Goal: Task Accomplishment & Management: Use online tool/utility

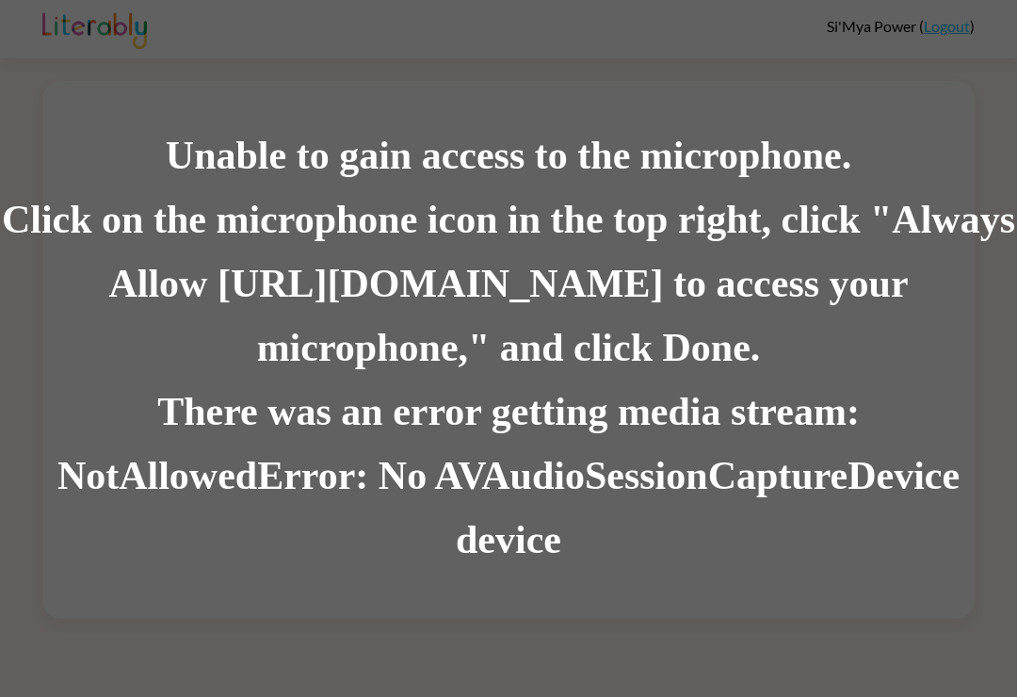
click at [562, 432] on div "There was an error getting media stream: NotAllowedError: No AVAudioSessionCapt…" at bounding box center [508, 476] width 1017 height 192
click at [591, 414] on div "There was an error getting media stream: NotAllowedError: No AVAudioSessionCapt…" at bounding box center [508, 476] width 1017 height 192
click at [605, 414] on div "There was an error getting media stream: NotAllowedError: No AVAudioSessionCapt…" at bounding box center [508, 476] width 1017 height 192
click at [634, 417] on div "There was an error getting media stream: NotAllowedError: No AVAudioSessionCapt…" at bounding box center [508, 476] width 1017 height 192
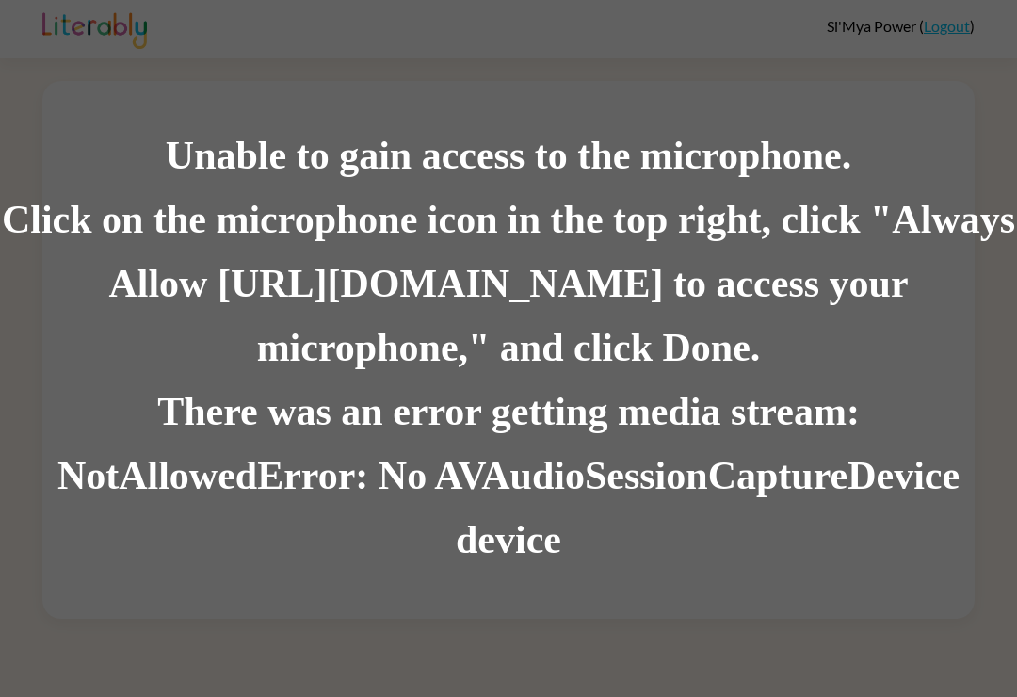
click at [661, 403] on div "There was an error getting media stream: NotAllowedError: No AVAudioSessionCapt…" at bounding box center [508, 476] width 1017 height 192
click at [667, 403] on div "There was an error getting media stream: NotAllowedError: No AVAudioSessionCapt…" at bounding box center [508, 476] width 1017 height 192
click at [338, 292] on div "Click on the microphone icon in the top right, click "Always Allow https://lite…" at bounding box center [508, 284] width 1017 height 192
click at [416, 283] on div "Click on the microphone icon in the top right, click "Always Allow https://lite…" at bounding box center [508, 284] width 1017 height 192
click at [416, 283] on div "Click on the microphone icon in the top right, click "Always Allow [URL][DOMAIN…" at bounding box center [508, 284] width 1017 height 192
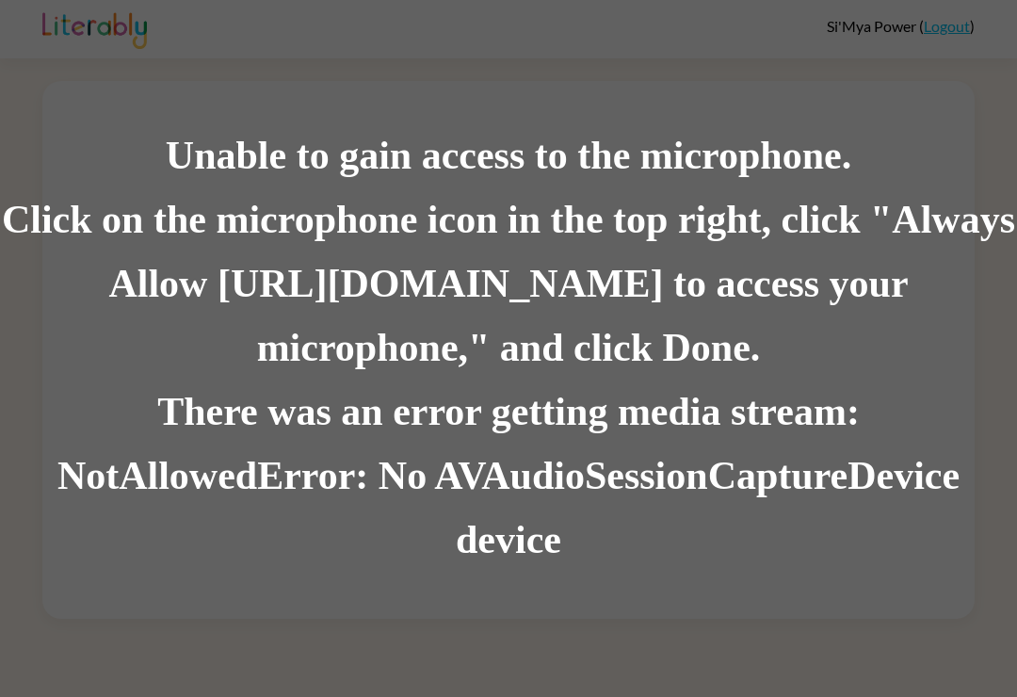
click at [508, 292] on div "Click on the microphone icon in the top right, click "Always Allow [URL][DOMAIN…" at bounding box center [508, 284] width 1017 height 192
click at [509, 299] on div "Click on the microphone icon in the top right, click "Always Allow [URL][DOMAIN…" at bounding box center [508, 284] width 1017 height 192
click at [521, 302] on div "Click on the microphone icon in the top right, click "Always Allow [URL][DOMAIN…" at bounding box center [508, 284] width 1017 height 192
click at [882, 301] on div "Click on the microphone icon in the top right, click "Always Allow [URL][DOMAIN…" at bounding box center [508, 284] width 1017 height 192
click at [662, 359] on div "Click on the microphone icon in the top right, click "Always Allow [URL][DOMAIN…" at bounding box center [508, 284] width 1017 height 192
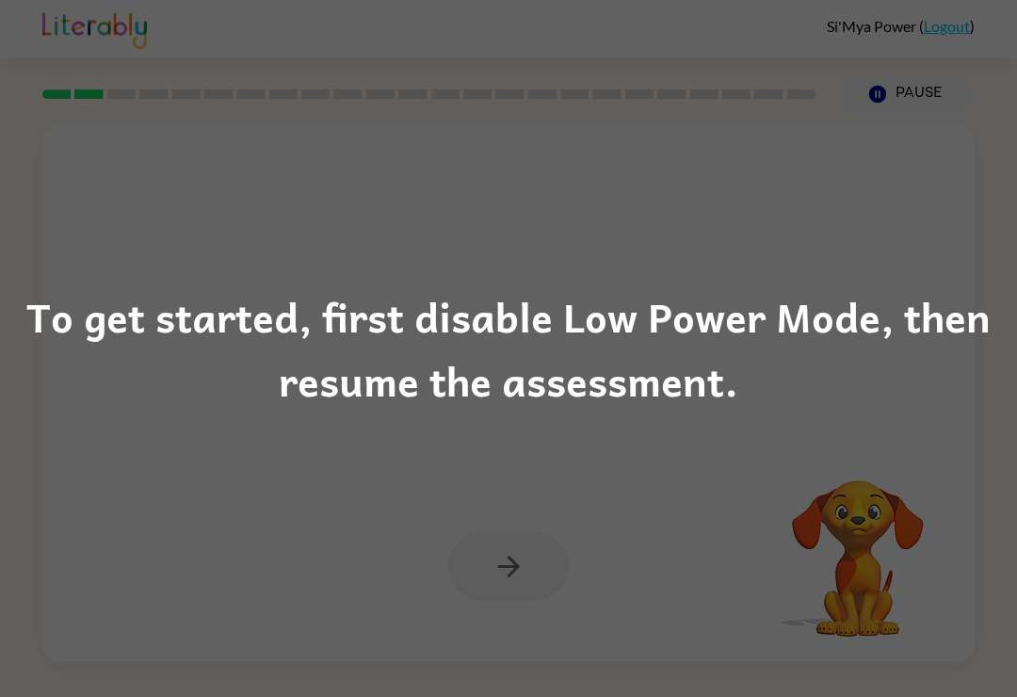
click at [663, 415] on div "To get started, first disable Low Power Mode, then resume the assessment." at bounding box center [508, 348] width 1017 height 697
click at [791, 454] on div "To get started, first disable Low Power Mode, then resume the assessment." at bounding box center [508, 348] width 1017 height 697
click at [929, 346] on div "To get started, first disable Low Power Mode, then resume the assessment." at bounding box center [508, 348] width 1017 height 128
click at [921, 357] on div "To get started, first disable Low Power Mode, then resume the assessment." at bounding box center [508, 348] width 1017 height 128
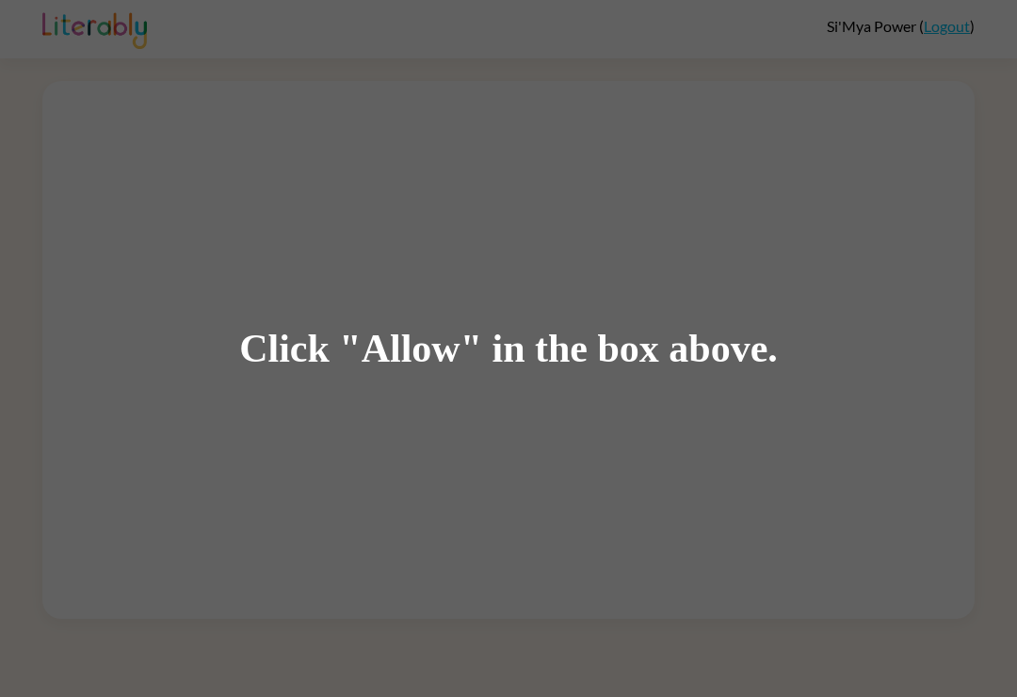
click at [784, 340] on div "Click "Allow" in the box above." at bounding box center [508, 348] width 1017 height 697
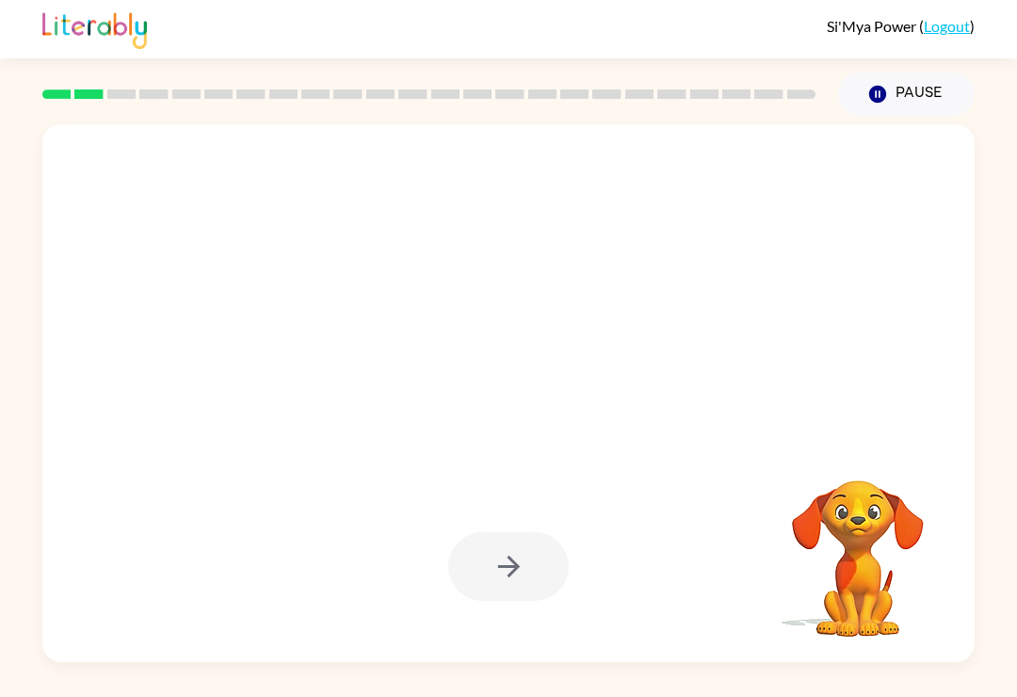
click at [796, 353] on div at bounding box center [463, 360] width 804 height 68
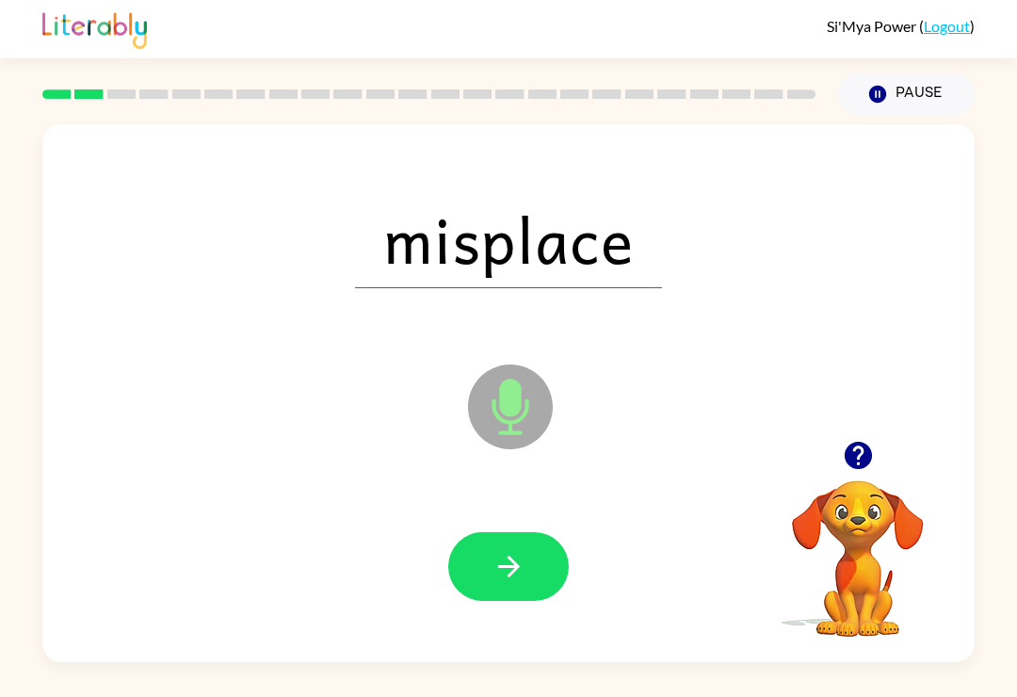
click at [480, 593] on button "button" at bounding box center [508, 566] width 121 height 69
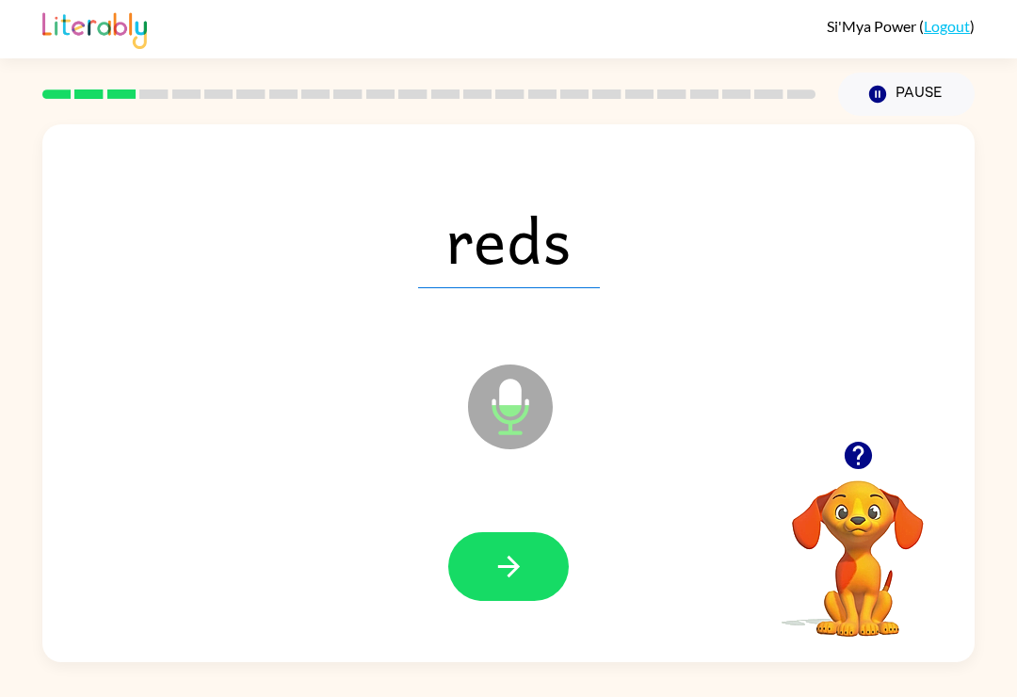
click at [512, 583] on icon "button" at bounding box center [509, 566] width 33 height 33
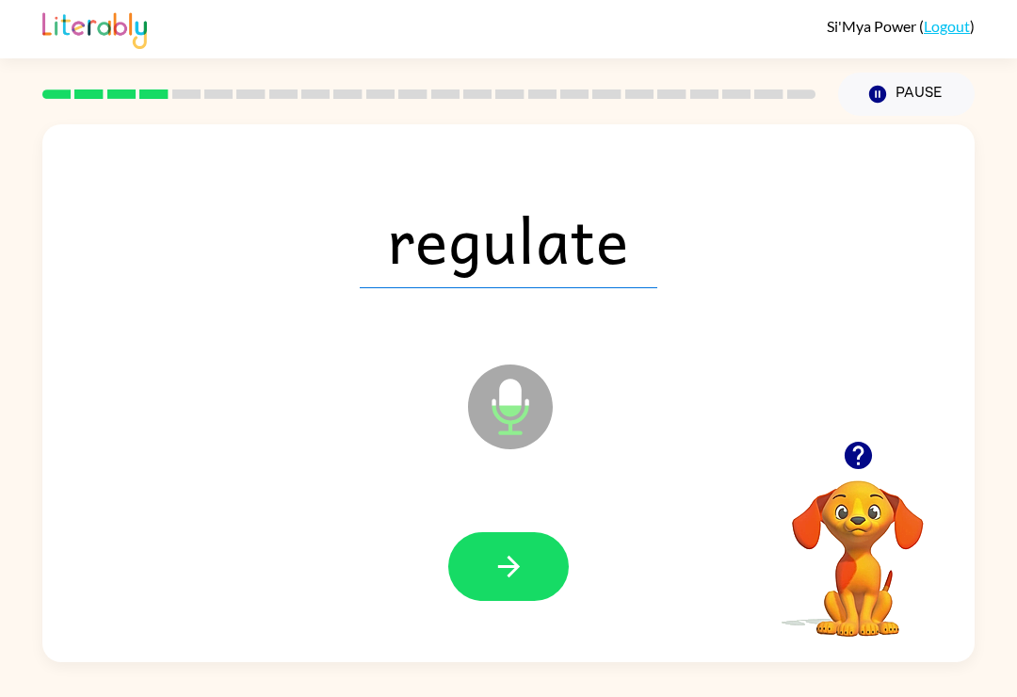
click at [507, 574] on icon "button" at bounding box center [509, 566] width 33 height 33
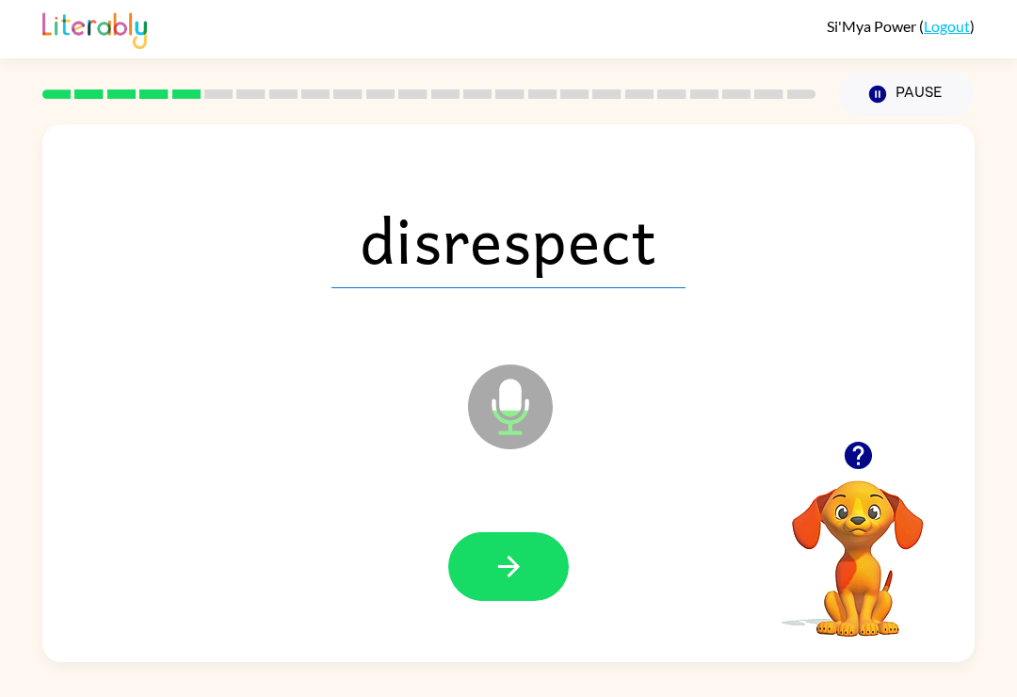
click at [508, 580] on icon "button" at bounding box center [509, 566] width 33 height 33
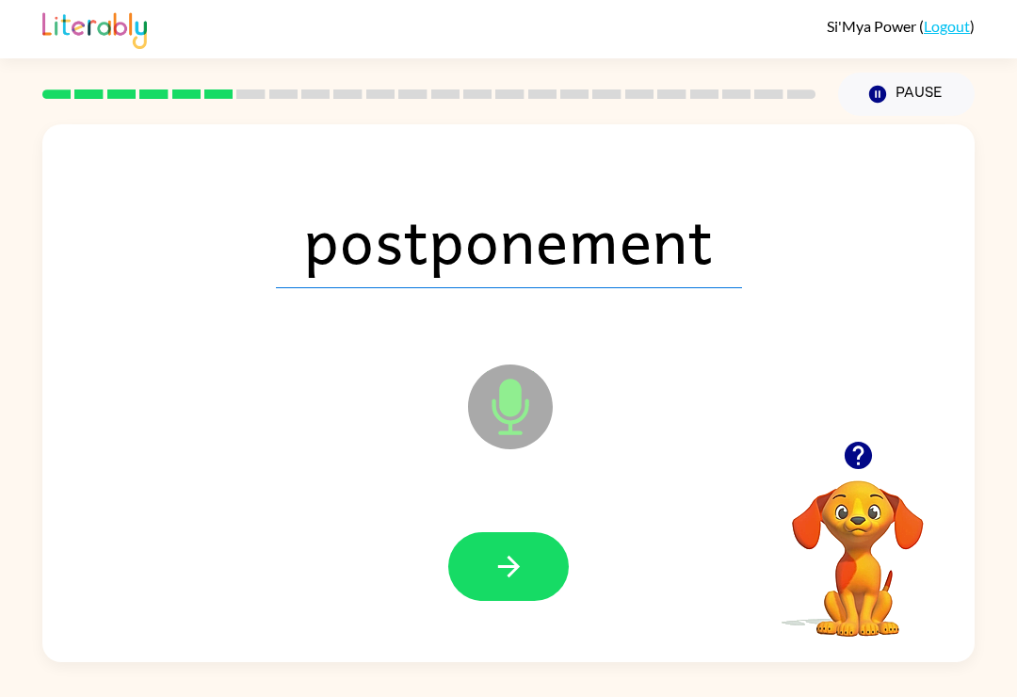
click at [533, 536] on button "button" at bounding box center [508, 566] width 121 height 69
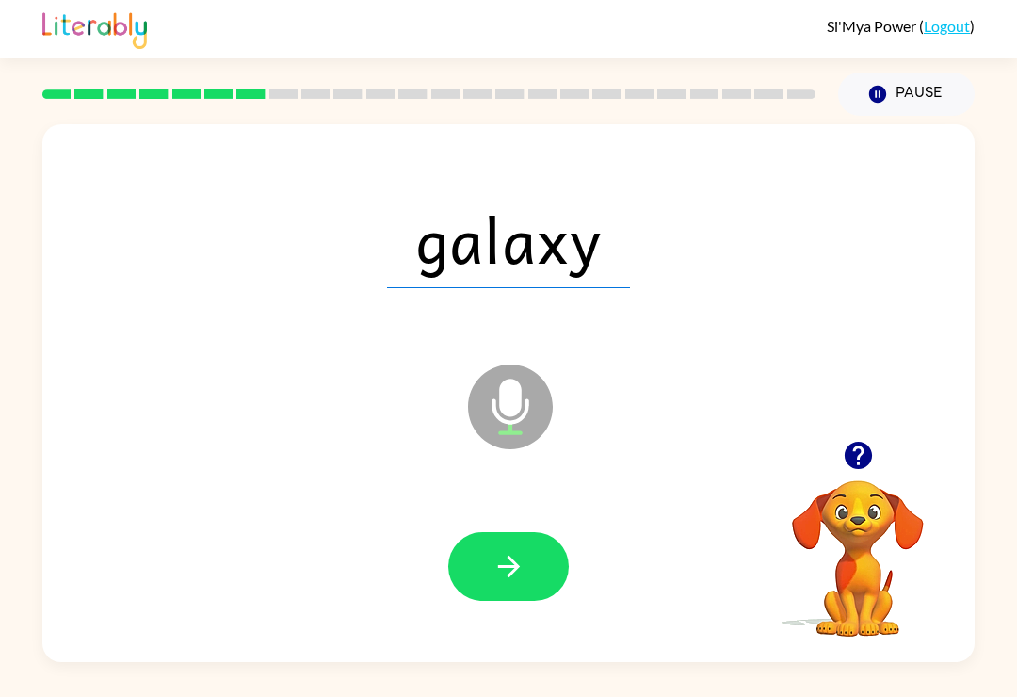
click at [519, 568] on icon "button" at bounding box center [509, 566] width 33 height 33
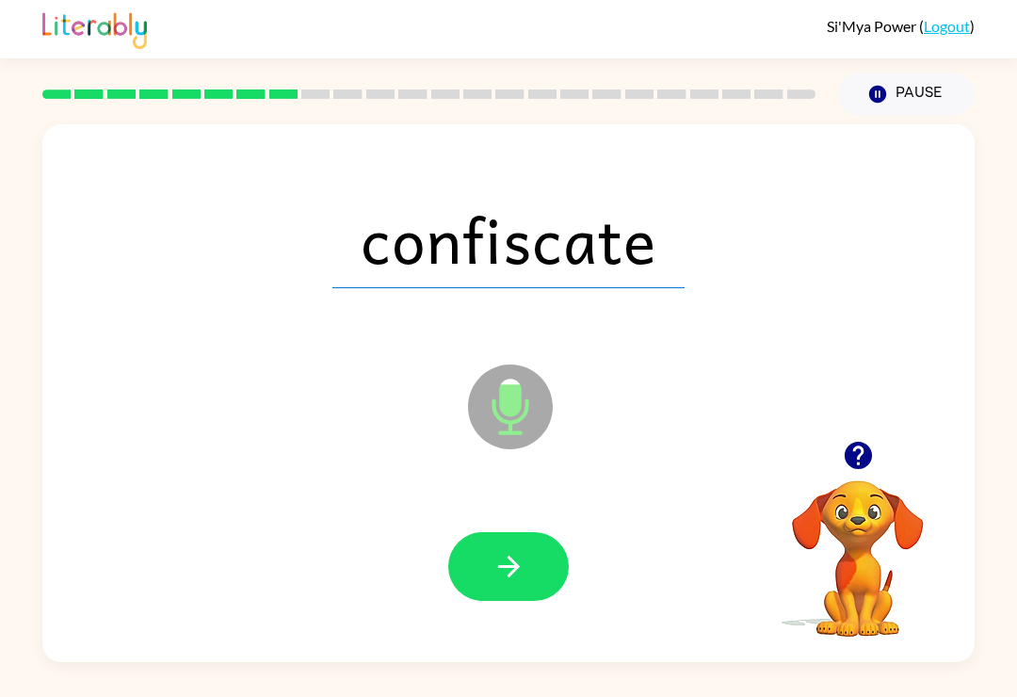
click at [520, 550] on button "button" at bounding box center [508, 566] width 121 height 69
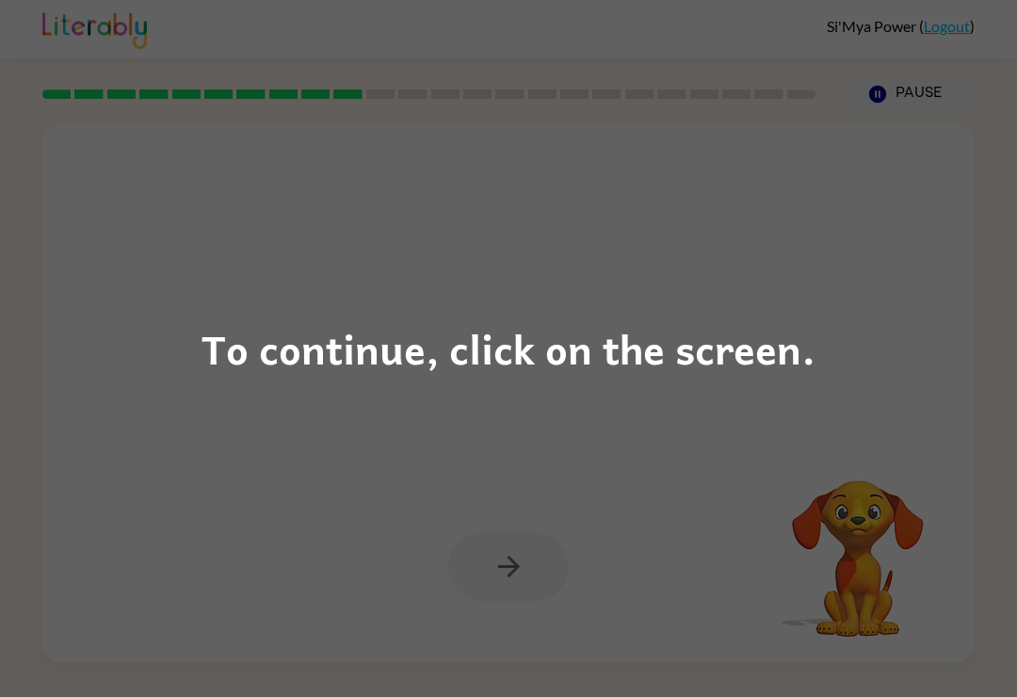
click at [865, 328] on div "To continue, click on the screen." at bounding box center [508, 348] width 1017 height 697
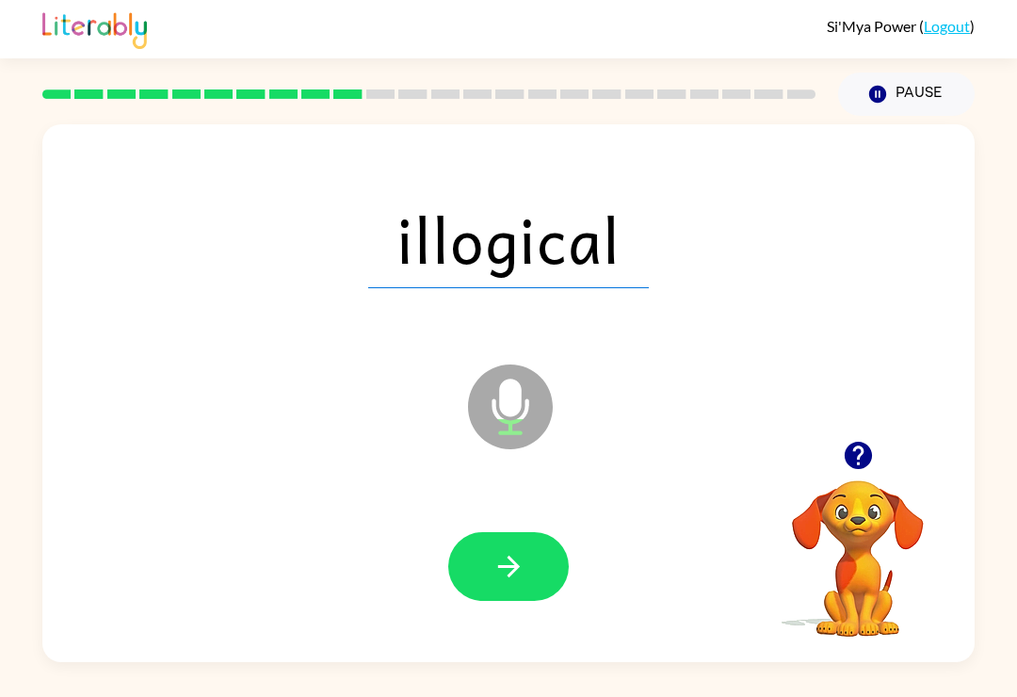
click at [502, 578] on icon "button" at bounding box center [509, 566] width 33 height 33
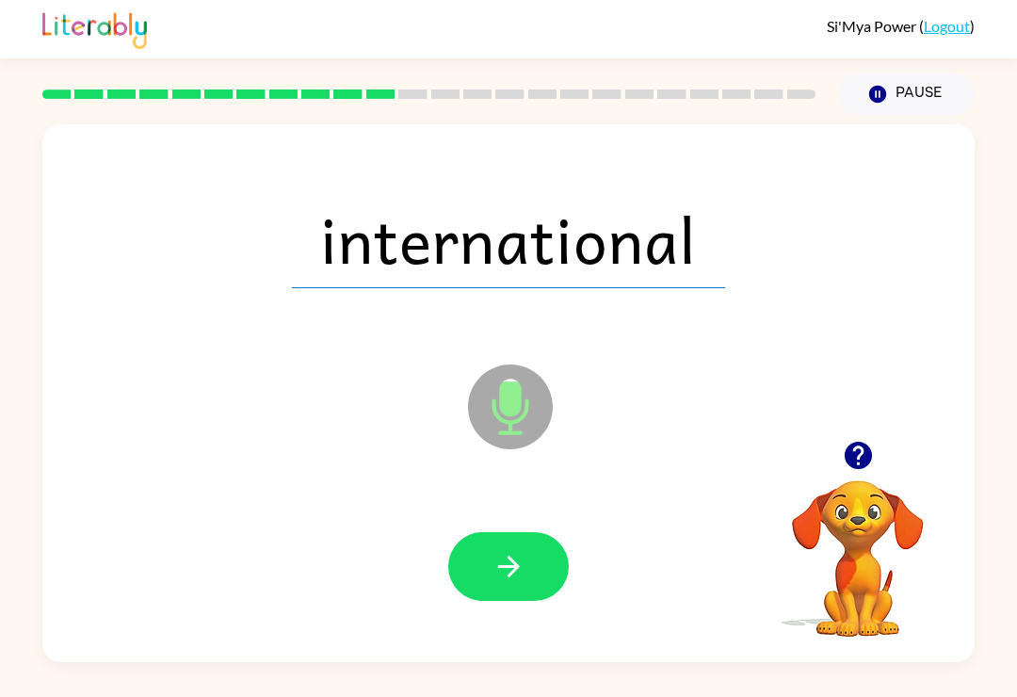
click at [522, 569] on icon "button" at bounding box center [509, 566] width 33 height 33
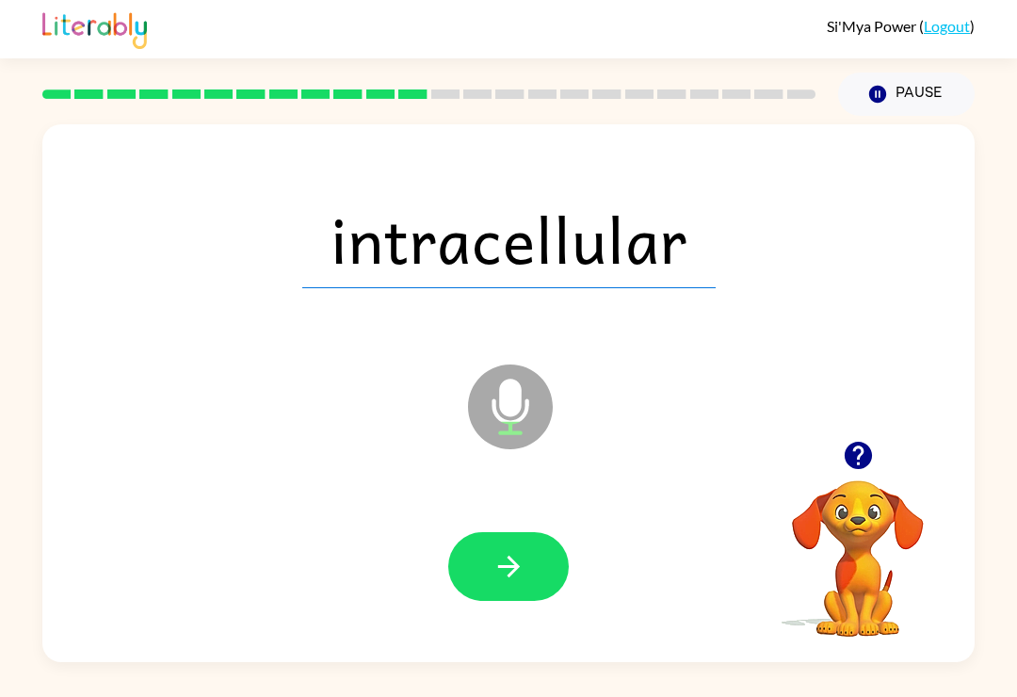
click at [522, 601] on button "button" at bounding box center [508, 566] width 121 height 69
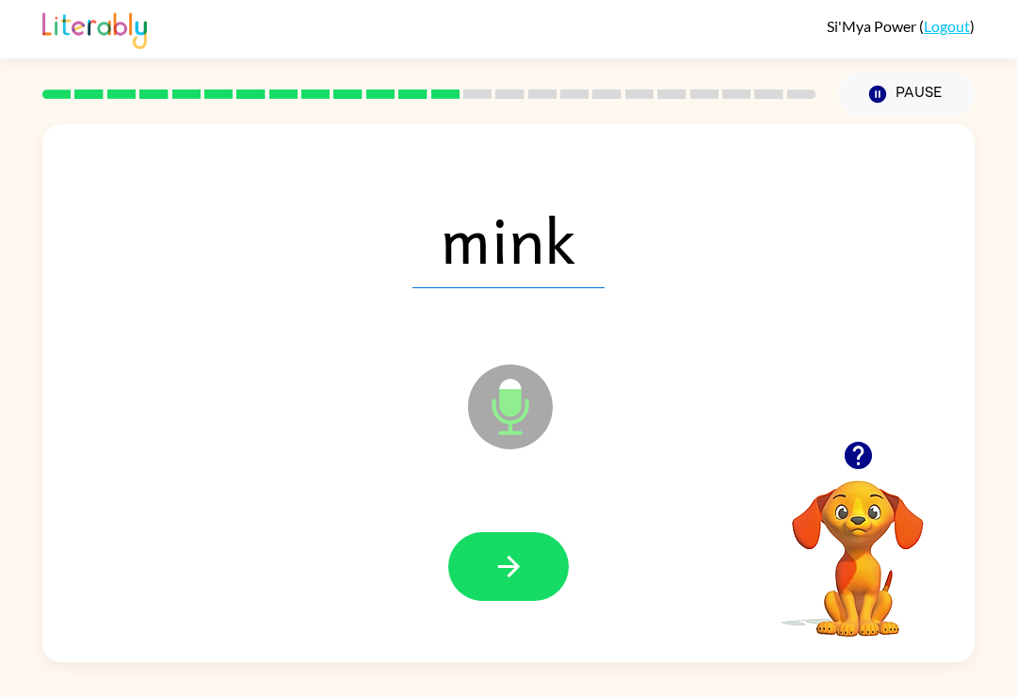
click at [516, 580] on icon "button" at bounding box center [509, 566] width 33 height 33
click at [535, 569] on button "button" at bounding box center [508, 566] width 121 height 69
click at [517, 569] on icon "button" at bounding box center [508, 567] width 22 height 22
click at [483, 551] on button "button" at bounding box center [508, 566] width 121 height 69
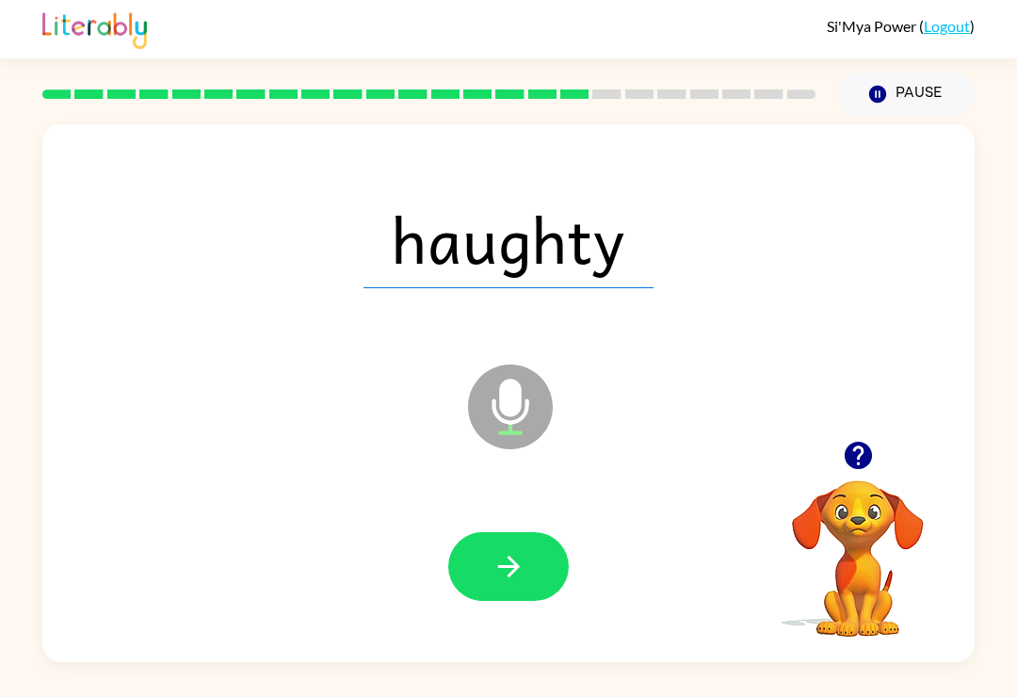
click at [510, 568] on icon "button" at bounding box center [509, 566] width 33 height 33
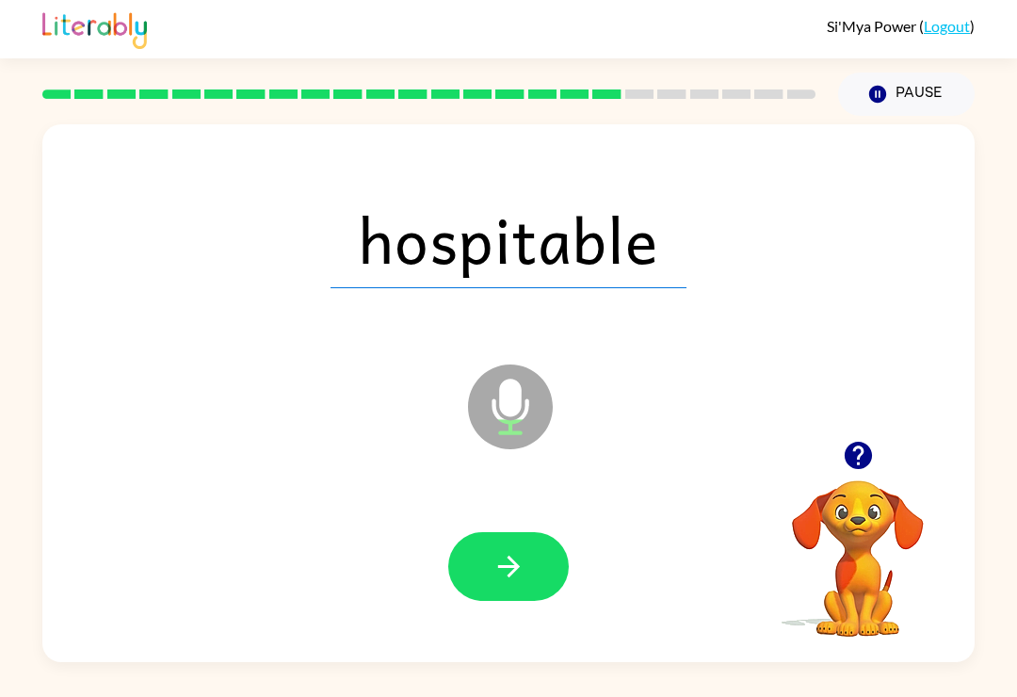
click at [522, 570] on icon "button" at bounding box center [509, 566] width 33 height 33
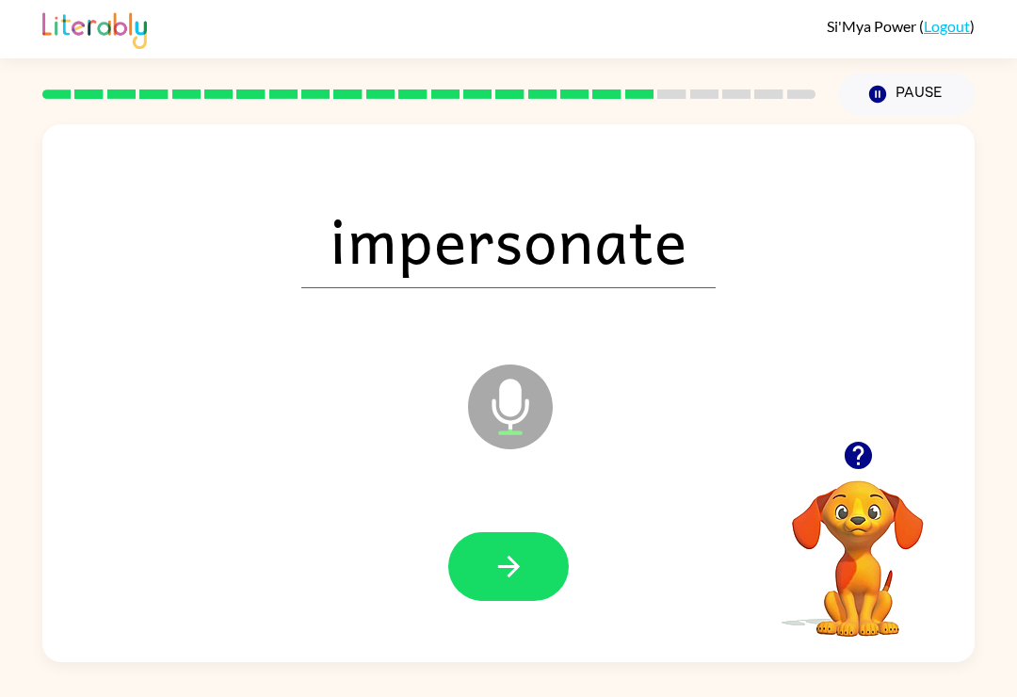
click at [503, 566] on icon "button" at bounding box center [509, 566] width 33 height 33
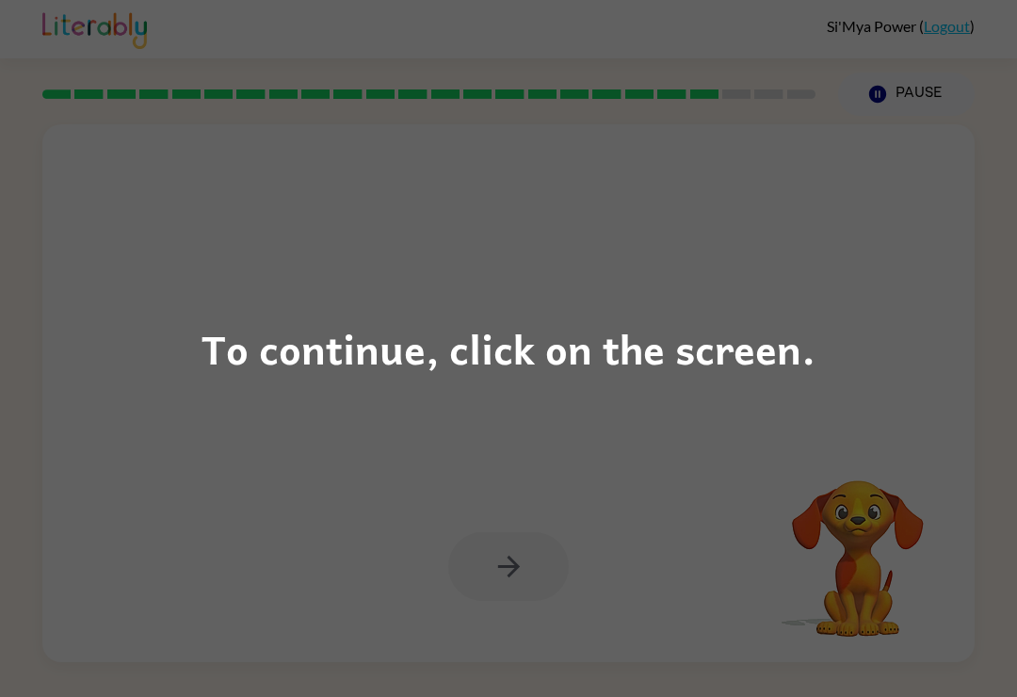
click at [441, 380] on div "To continue, click on the screen." at bounding box center [509, 348] width 614 height 64
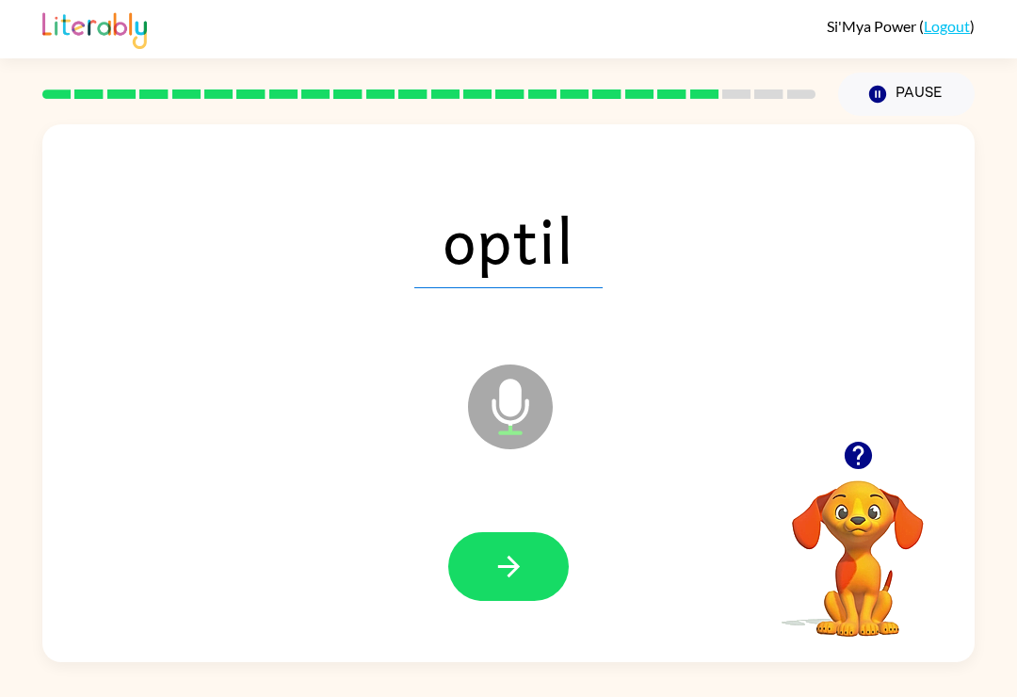
click at [529, 560] on button "button" at bounding box center [508, 566] width 121 height 69
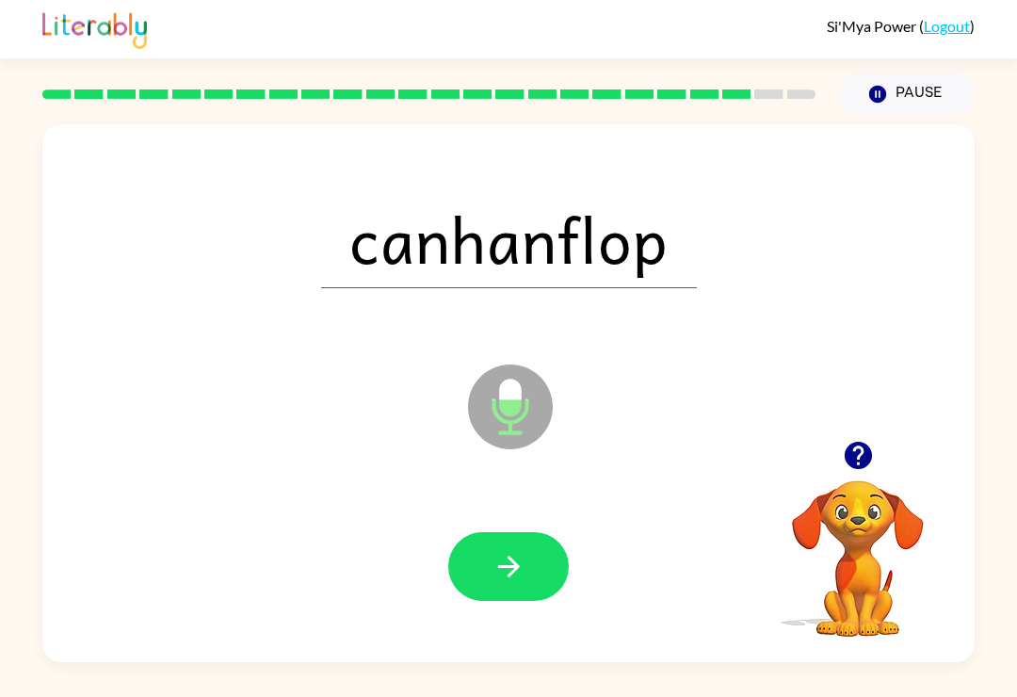
click at [515, 595] on button "button" at bounding box center [508, 566] width 121 height 69
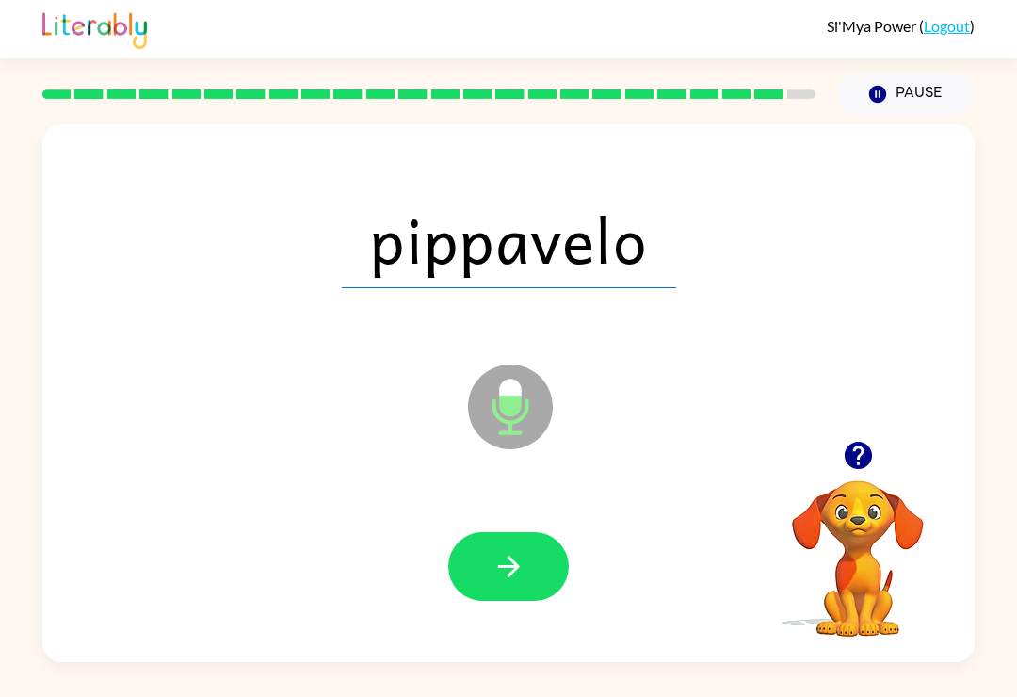
click at [494, 548] on button "button" at bounding box center [508, 566] width 121 height 69
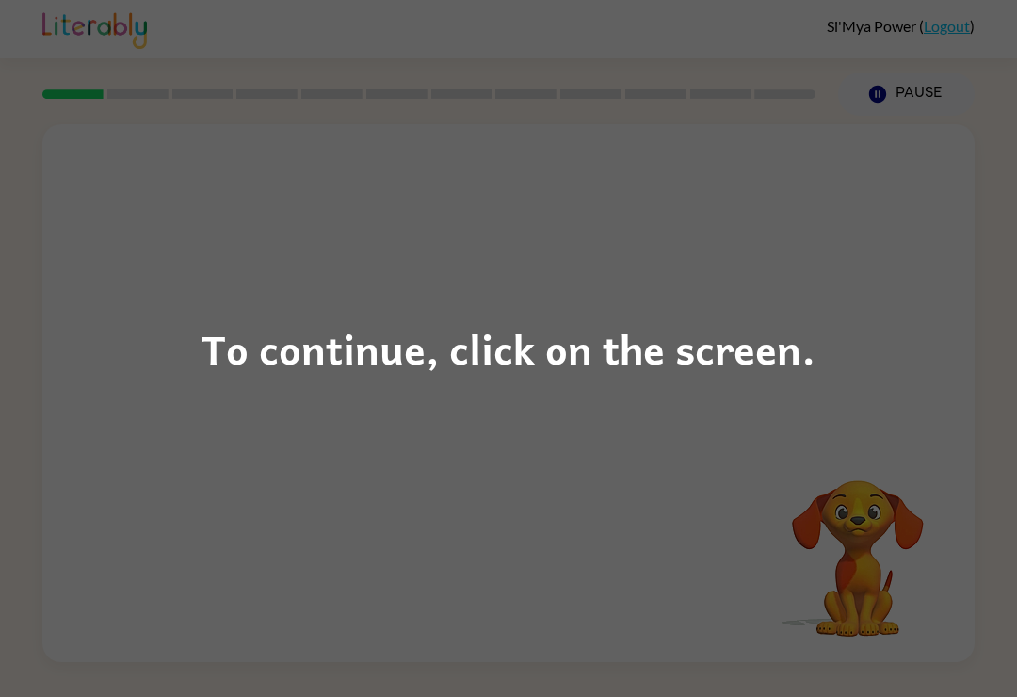
click at [516, 380] on div "To continue, click on the screen." at bounding box center [509, 348] width 614 height 64
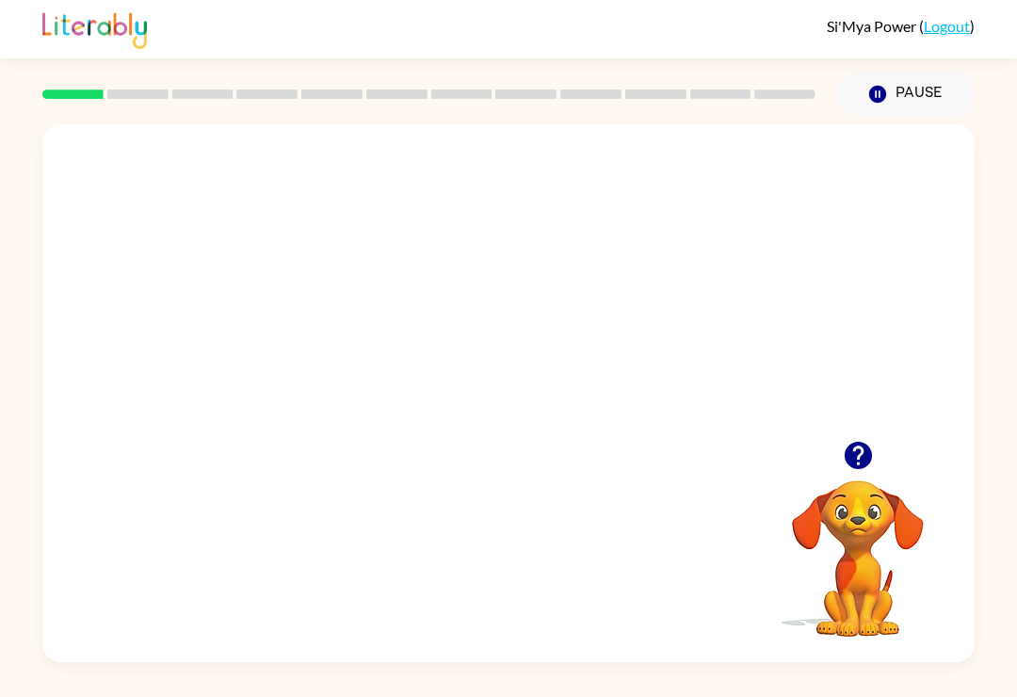
click at [461, 365] on video "Your browser must support playing .mp4 files to use Literably. Please try using…" at bounding box center [508, 282] width 932 height 316
click at [455, 327] on video "Your browser must support playing .mp4 files to use Literably. Please try using…" at bounding box center [508, 282] width 932 height 316
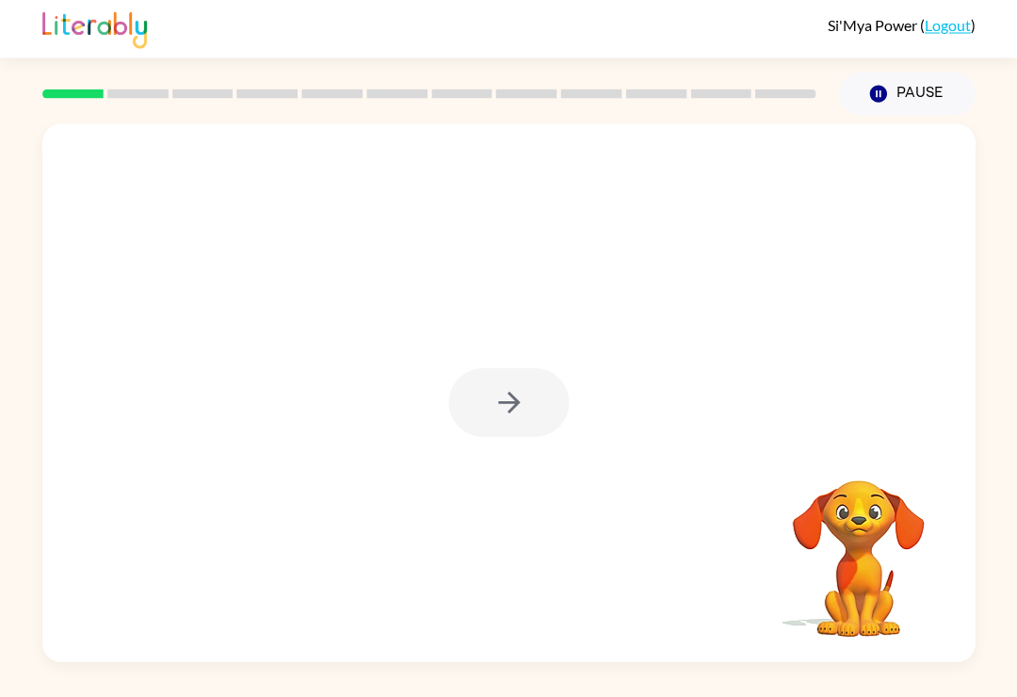
scroll to position [29, 0]
click at [458, 251] on div at bounding box center [508, 393] width 932 height 538
click at [481, 195] on div at bounding box center [508, 393] width 932 height 538
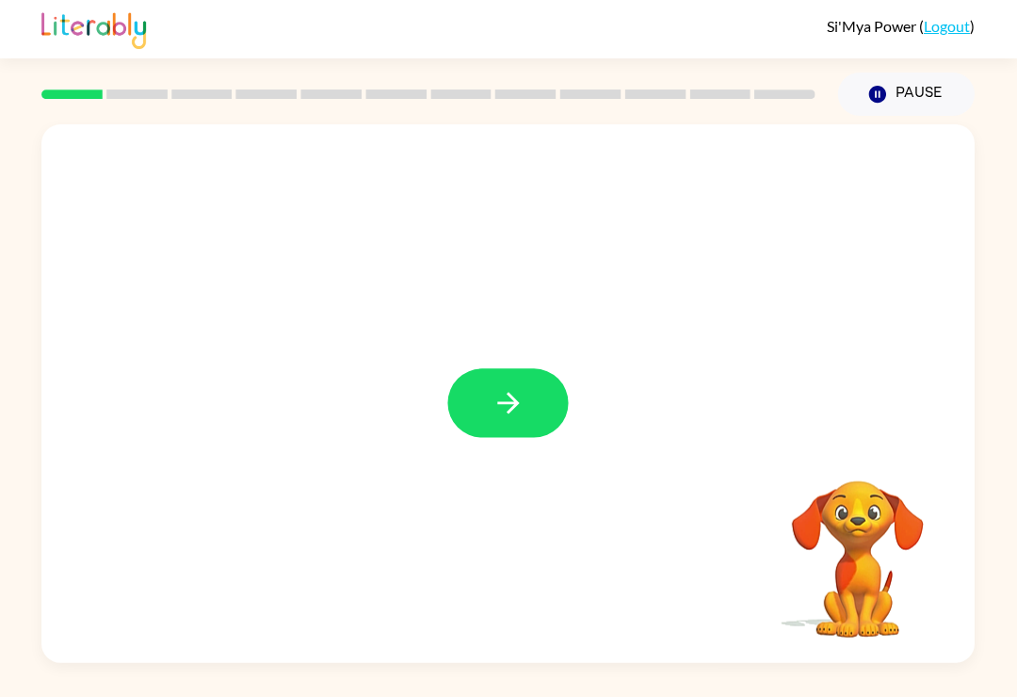
click at [512, 392] on icon "button" at bounding box center [508, 403] width 22 height 22
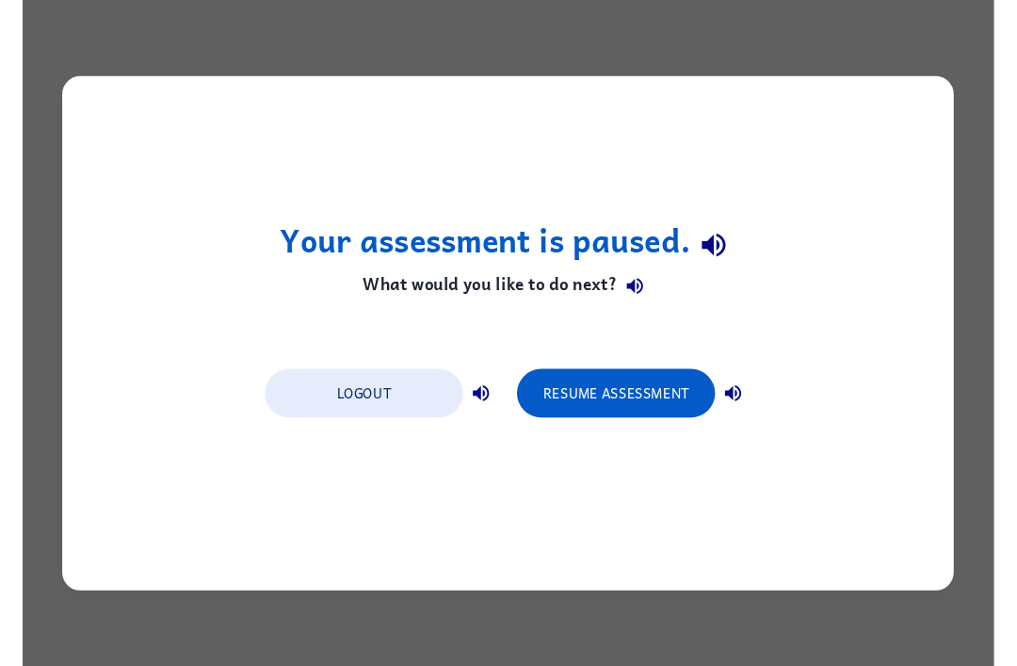
scroll to position [0, 0]
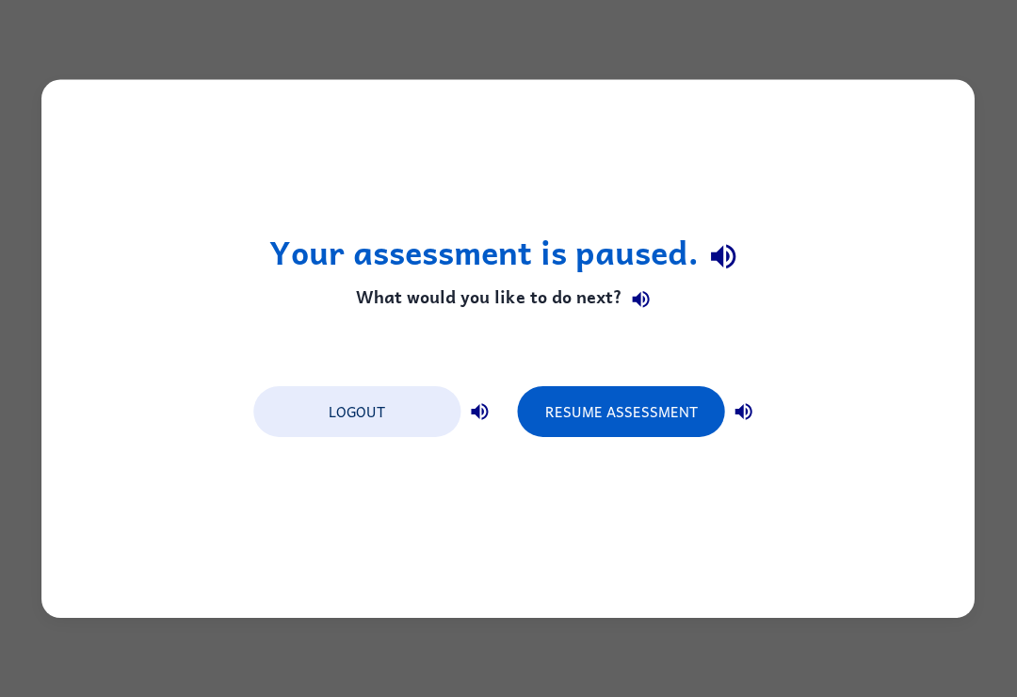
click at [655, 423] on button "Resume Assessment" at bounding box center [621, 411] width 207 height 51
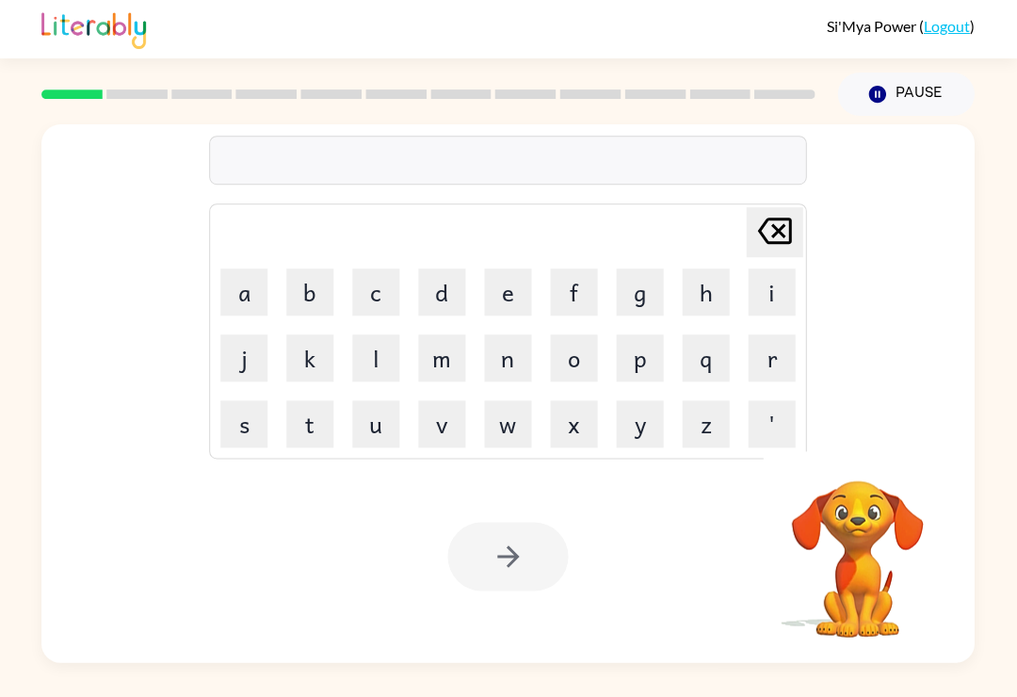
click at [708, 366] on button "q" at bounding box center [706, 357] width 47 height 47
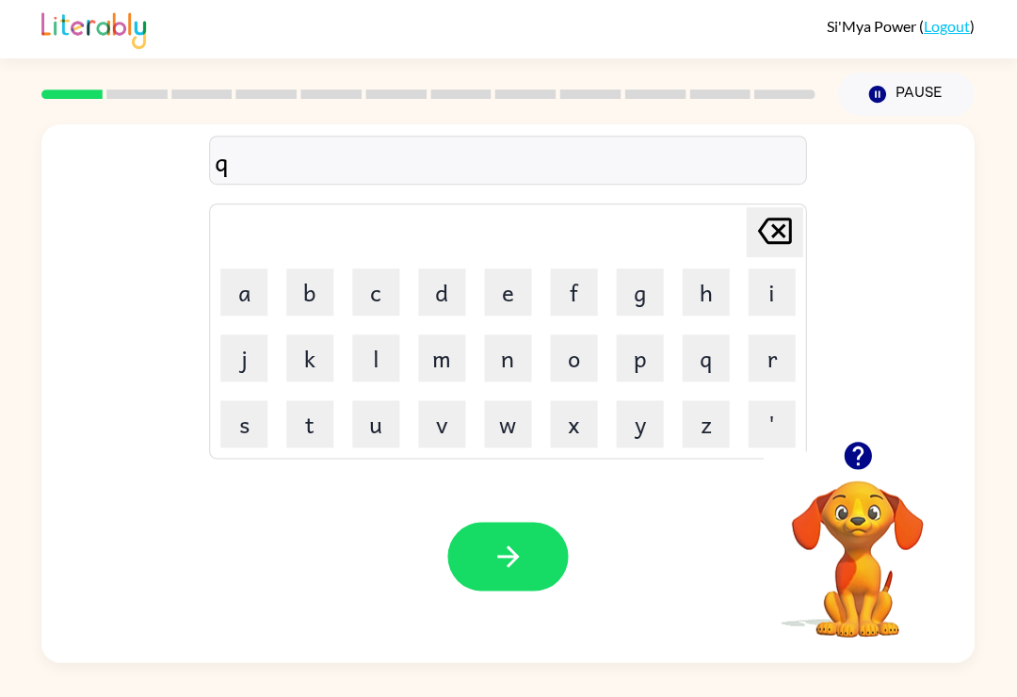
click at [769, 295] on button "i" at bounding box center [772, 291] width 47 height 47
click at [304, 430] on button "t" at bounding box center [310, 423] width 47 height 47
click at [757, 238] on icon "Delete Delete last character input" at bounding box center [774, 230] width 45 height 45
click at [376, 423] on button "u" at bounding box center [376, 423] width 47 height 47
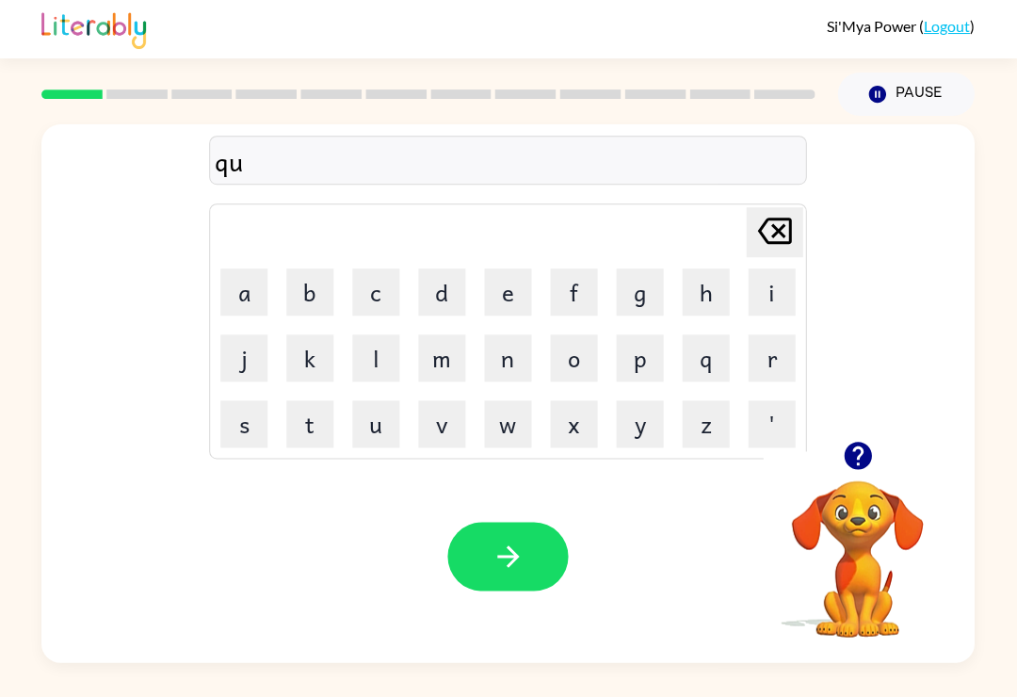
click at [765, 296] on button "i" at bounding box center [772, 291] width 47 height 47
click at [321, 410] on button "t" at bounding box center [310, 423] width 47 height 47
click at [750, 311] on button "i" at bounding box center [772, 291] width 47 height 47
click at [486, 378] on button "n" at bounding box center [508, 357] width 47 height 47
click at [641, 295] on button "g" at bounding box center [640, 291] width 47 height 47
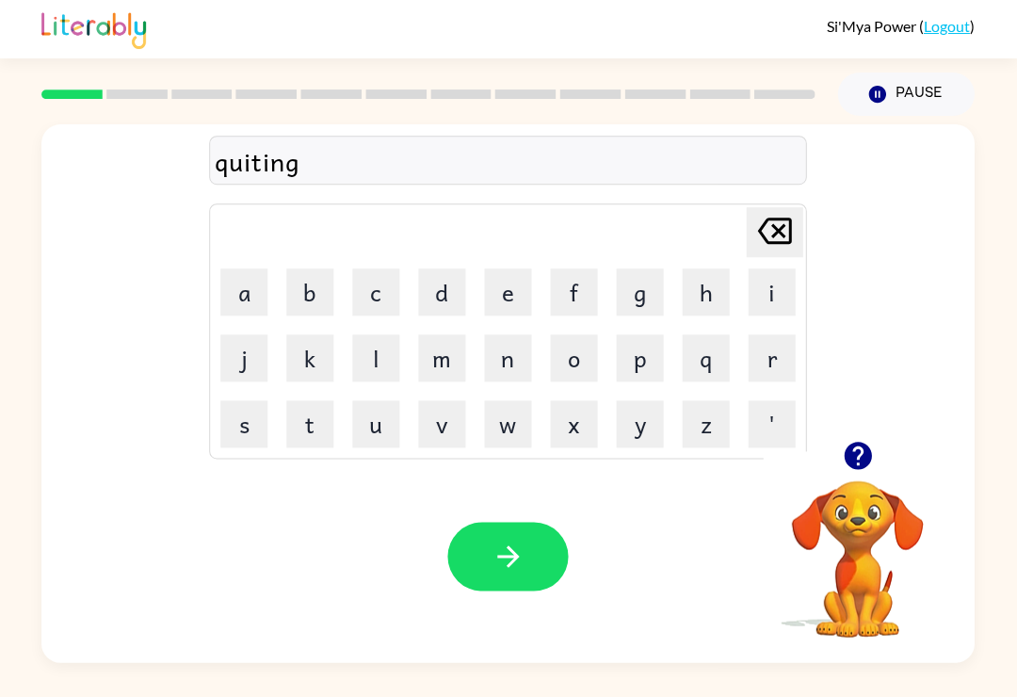
click at [521, 548] on icon "button" at bounding box center [509, 556] width 33 height 33
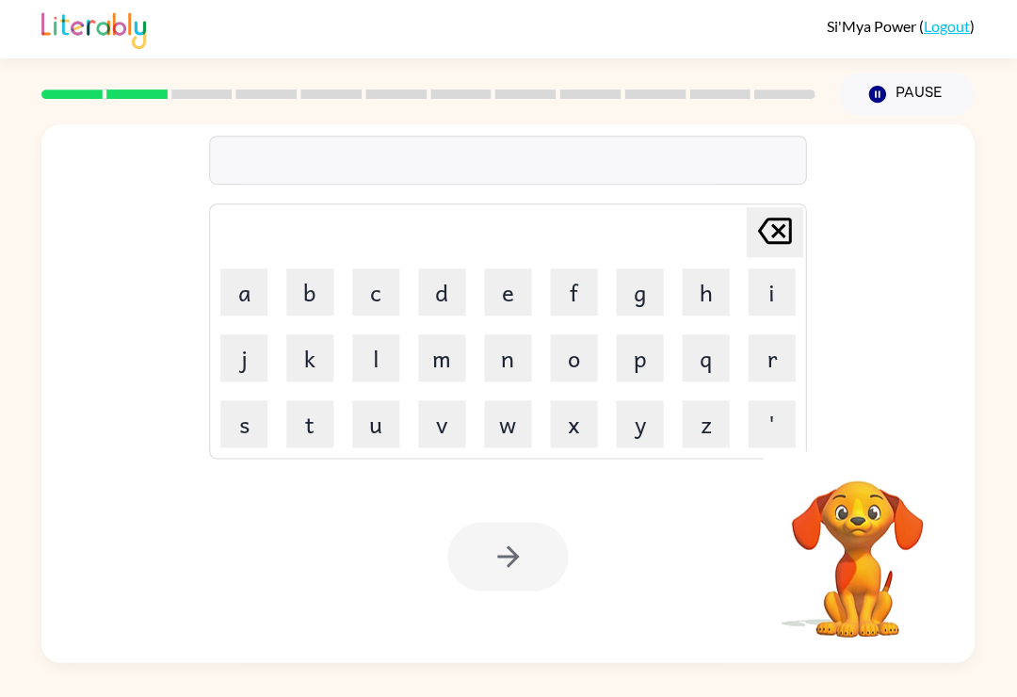
click at [587, 295] on button "f" at bounding box center [574, 291] width 47 height 47
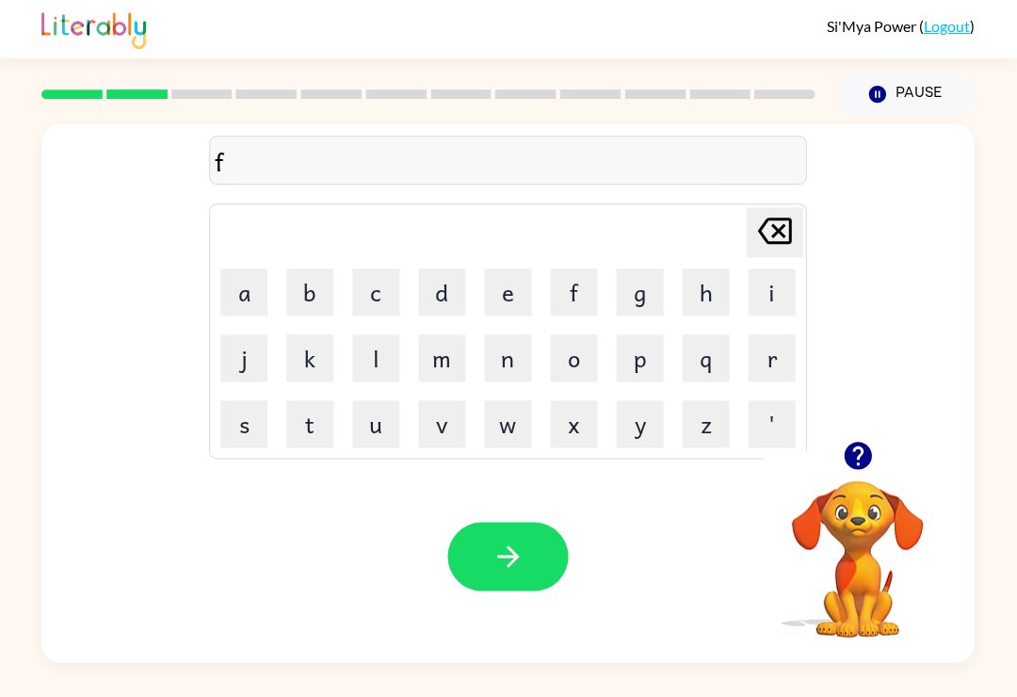
click at [782, 351] on button "r" at bounding box center [772, 357] width 47 height 47
click at [253, 300] on button "a" at bounding box center [244, 291] width 47 height 47
click at [767, 293] on button "i" at bounding box center [772, 291] width 47 height 47
click at [299, 431] on button "t" at bounding box center [310, 423] width 47 height 47
click at [431, 550] on div "Your browser must support playing .mp4 files to use Literably. Please try using…" at bounding box center [508, 556] width 932 height 212
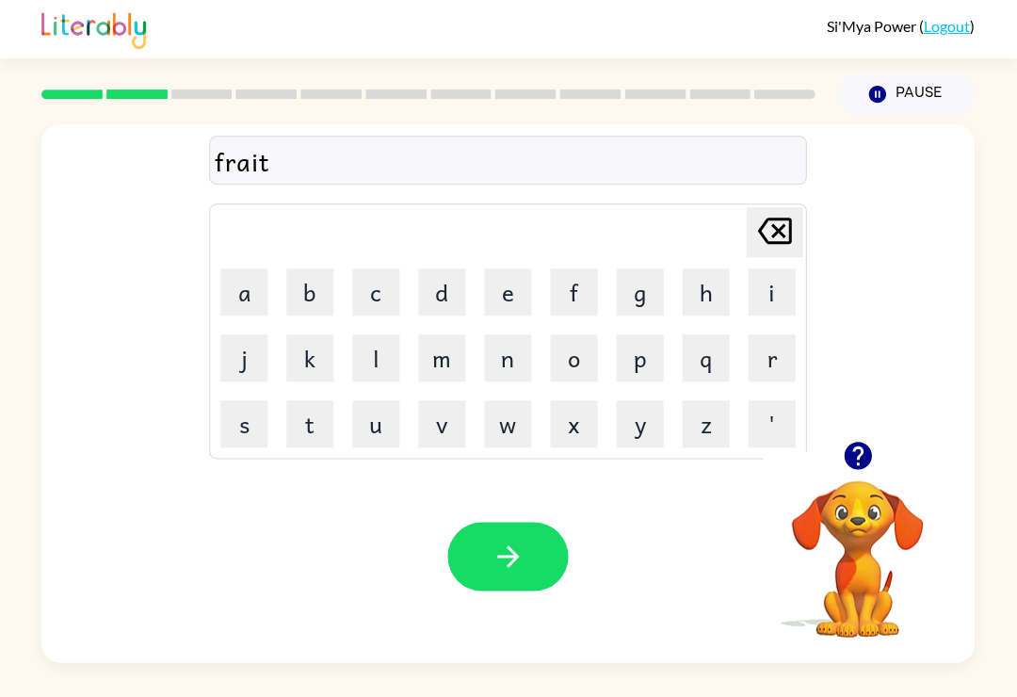
click at [471, 551] on button "button" at bounding box center [508, 556] width 121 height 69
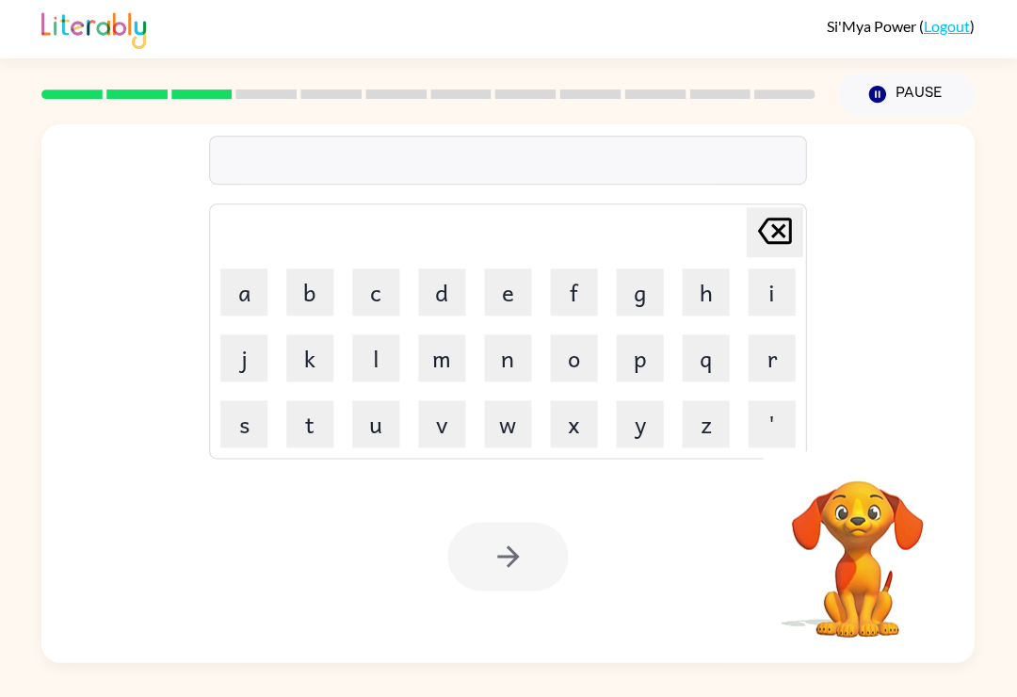
click at [585, 298] on button "f" at bounding box center [574, 291] width 47 height 47
click at [779, 371] on button "r" at bounding box center [772, 357] width 47 height 47
click at [787, 294] on button "i" at bounding box center [772, 291] width 47 height 47
click at [617, 309] on button "g" at bounding box center [640, 291] width 47 height 47
click at [422, 316] on button "d" at bounding box center [442, 291] width 47 height 47
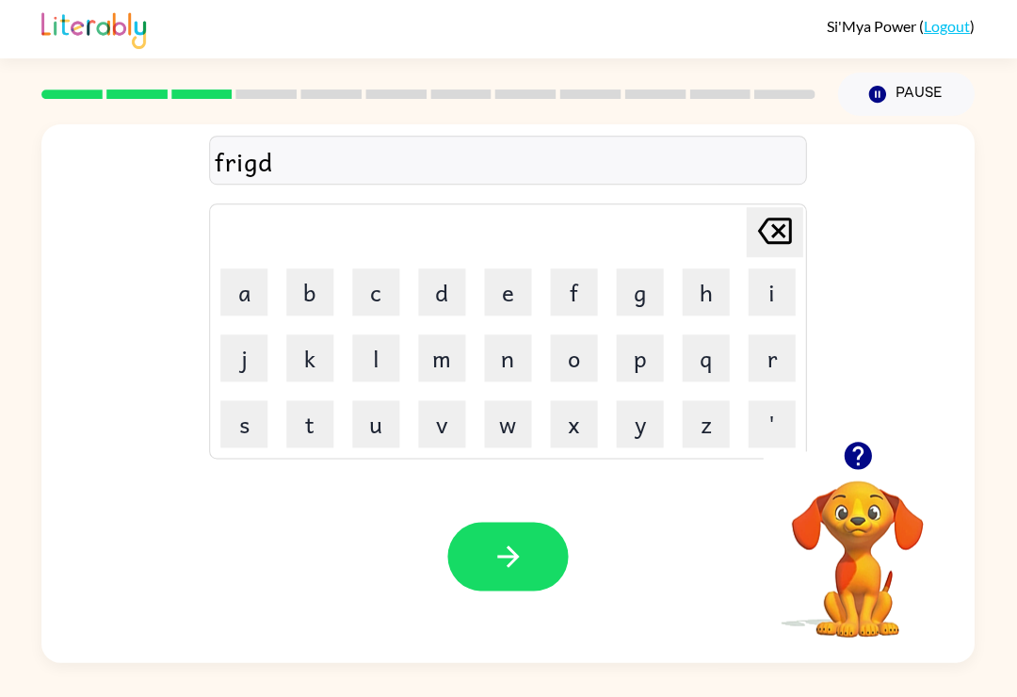
click at [503, 302] on button "e" at bounding box center [508, 291] width 47 height 47
click at [778, 243] on icon at bounding box center [775, 231] width 34 height 26
click at [777, 243] on icon at bounding box center [775, 231] width 34 height 26
click at [791, 232] on icon at bounding box center [775, 231] width 34 height 26
click at [429, 310] on button "d" at bounding box center [442, 291] width 47 height 47
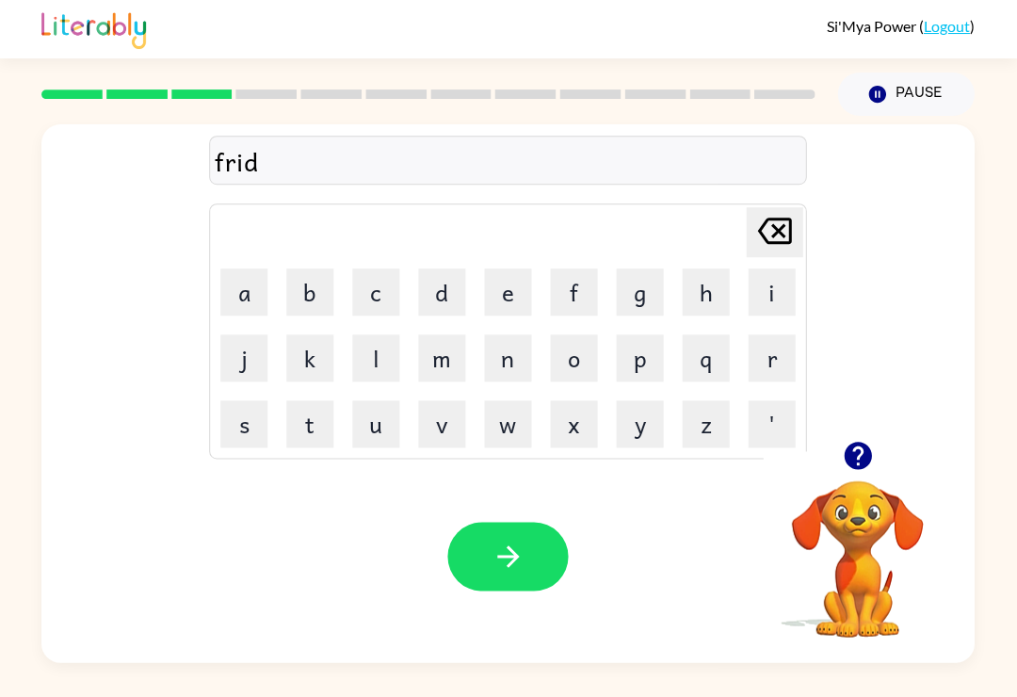
click at [654, 302] on button "g" at bounding box center [640, 291] width 47 height 47
click at [502, 311] on button "e" at bounding box center [508, 291] width 47 height 47
click at [495, 527] on button "button" at bounding box center [508, 556] width 121 height 69
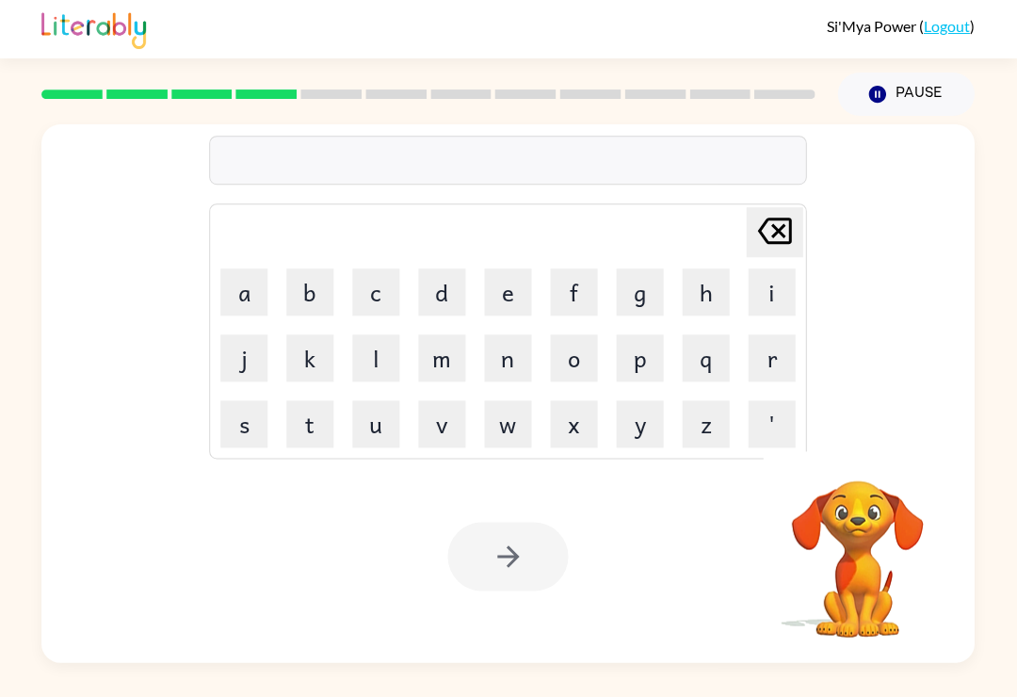
click at [588, 297] on button "f" at bounding box center [574, 291] width 47 height 47
click at [772, 350] on button "r" at bounding box center [772, 357] width 47 height 47
click at [486, 313] on button "e" at bounding box center [508, 291] width 47 height 47
click at [239, 429] on button "s" at bounding box center [244, 423] width 47 height 47
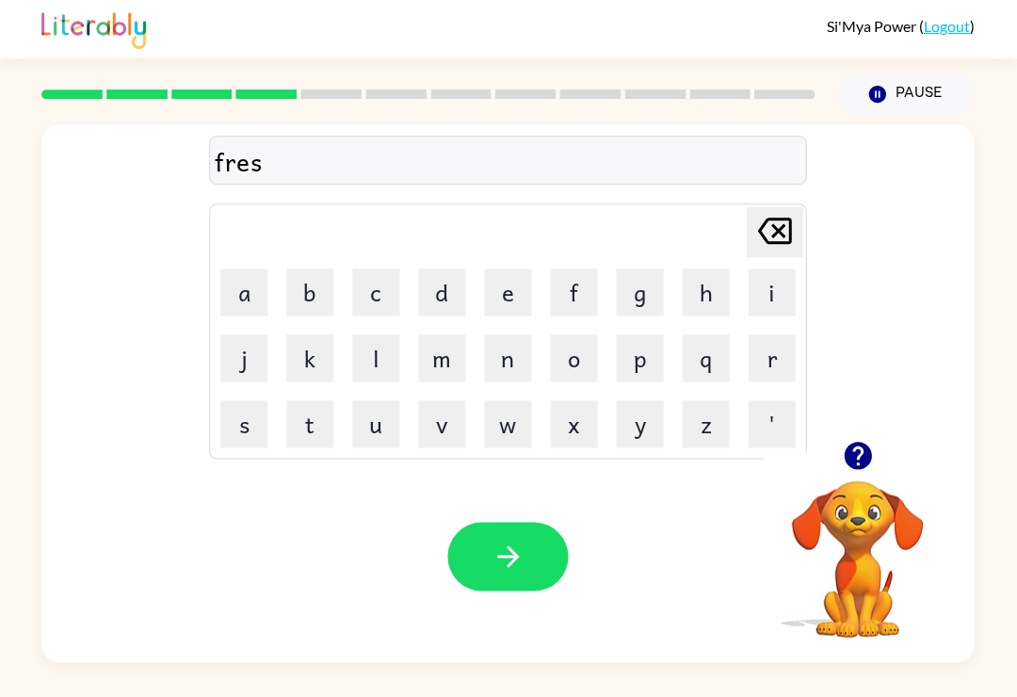
click at [749, 283] on button "i" at bounding box center [772, 291] width 47 height 47
click at [798, 235] on button "Delete Delete last character input" at bounding box center [775, 232] width 57 height 50
click at [695, 307] on button "h" at bounding box center [706, 291] width 47 height 47
click at [547, 533] on button "button" at bounding box center [508, 556] width 121 height 69
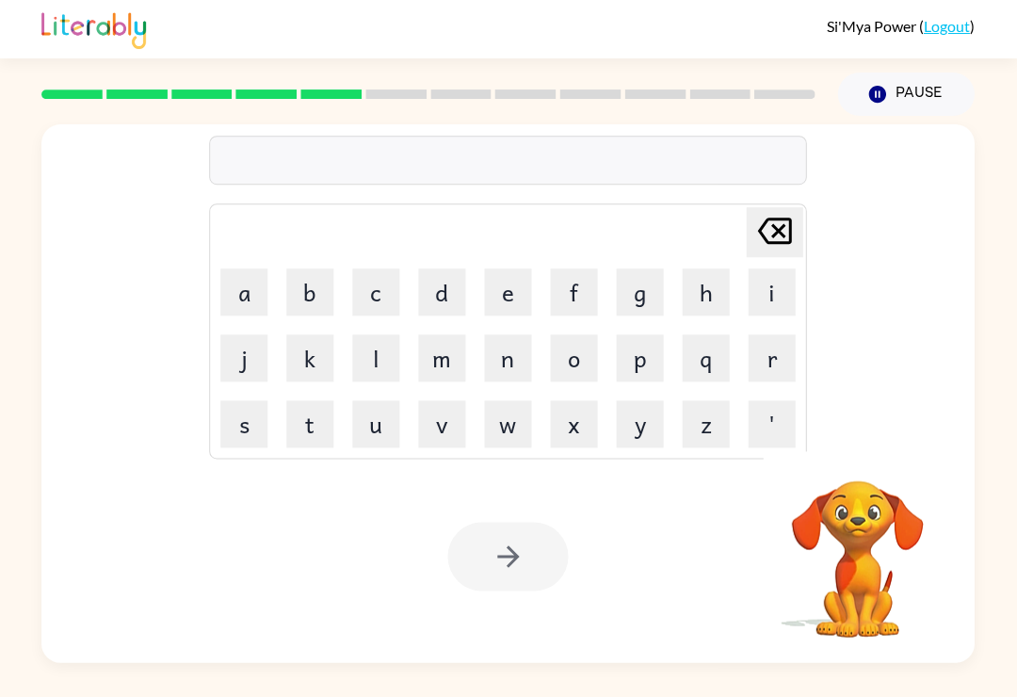
click at [577, 300] on button "f" at bounding box center [574, 291] width 47 height 47
click at [778, 363] on button "r" at bounding box center [772, 357] width 47 height 47
click at [251, 305] on button "a" at bounding box center [244, 291] width 47 height 47
click at [362, 300] on button "c" at bounding box center [376, 291] width 47 height 47
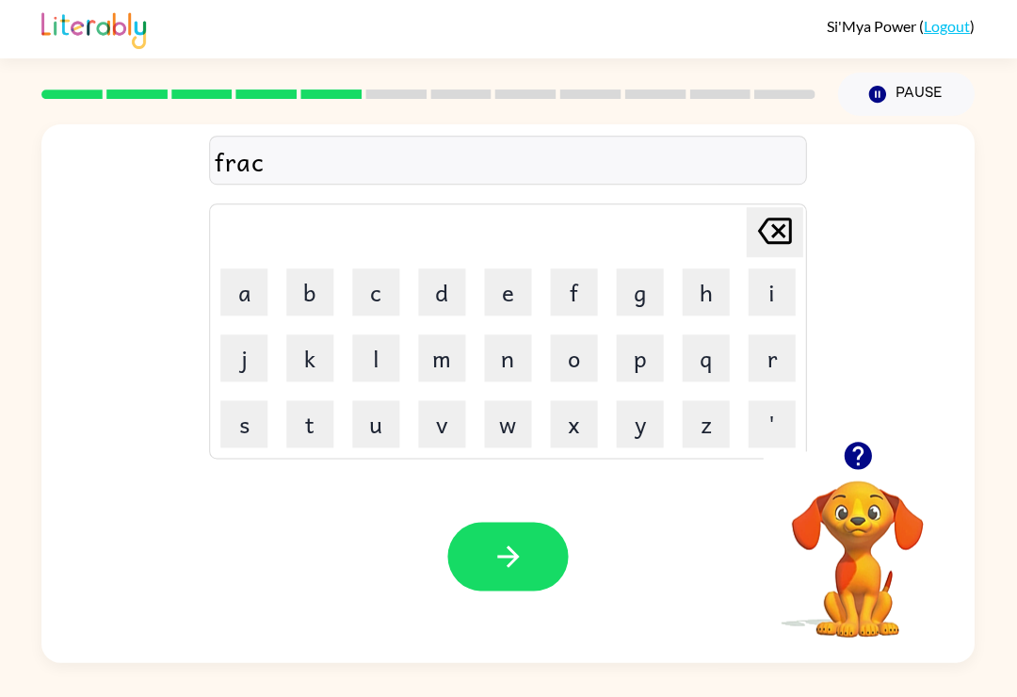
click at [300, 417] on button "t" at bounding box center [310, 423] width 47 height 47
click at [780, 281] on button "i" at bounding box center [772, 291] width 47 height 47
click at [589, 366] on button "o" at bounding box center [574, 357] width 47 height 47
click at [528, 368] on button "n" at bounding box center [508, 357] width 47 height 47
click at [546, 545] on button "button" at bounding box center [508, 556] width 121 height 69
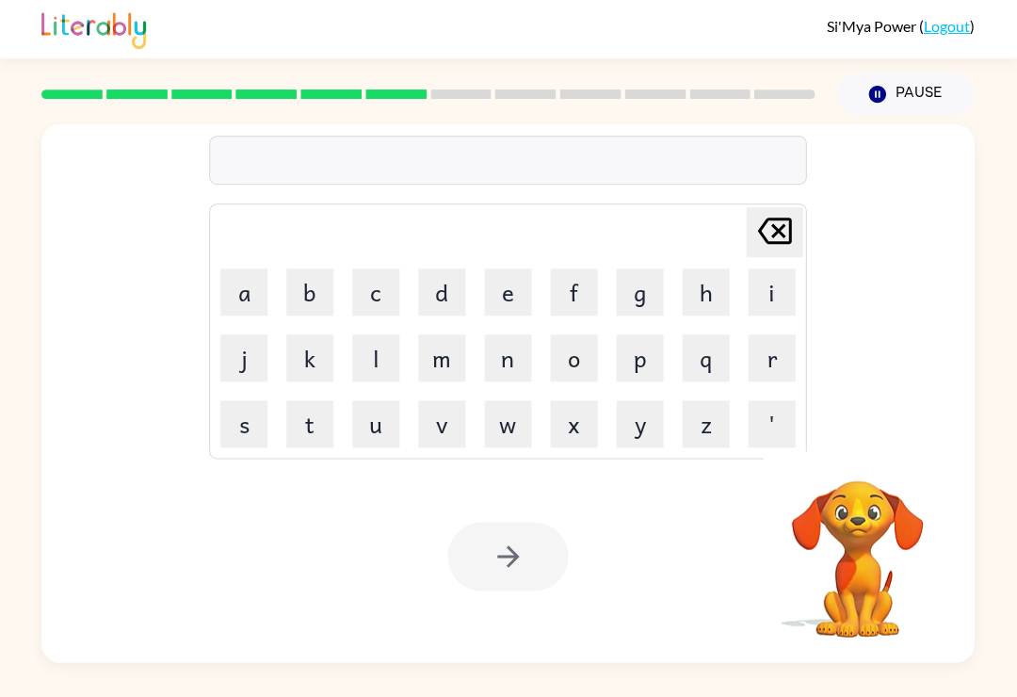
click at [711, 283] on button "h" at bounding box center [706, 291] width 47 height 47
click at [577, 358] on button "o" at bounding box center [574, 357] width 47 height 47
click at [238, 424] on button "s" at bounding box center [244, 423] width 47 height 47
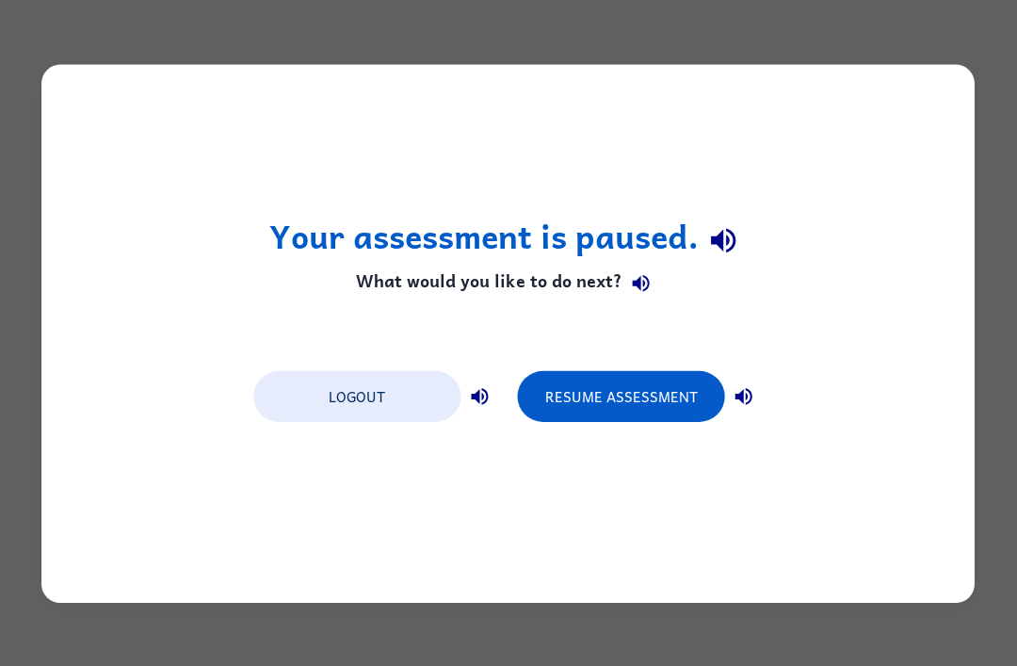
click at [659, 395] on button "Resume Assessment" at bounding box center [621, 395] width 207 height 51
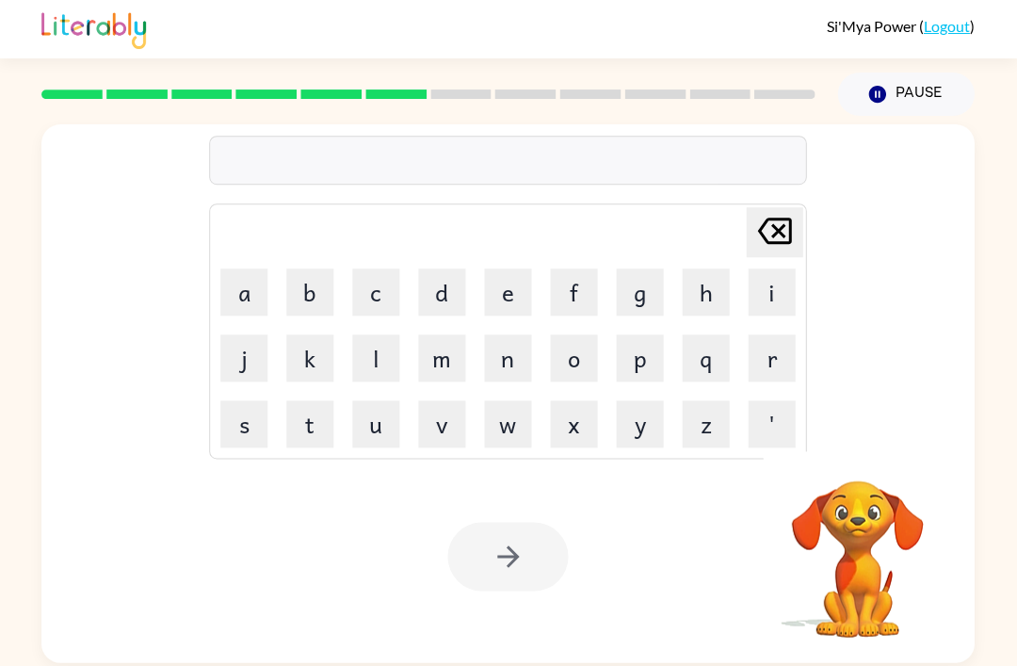
click at [706, 299] on button "h" at bounding box center [706, 291] width 47 height 47
click at [588, 360] on button "o" at bounding box center [574, 357] width 47 height 47
click at [289, 413] on button "t" at bounding box center [310, 423] width 47 height 47
click at [781, 230] on icon at bounding box center [775, 231] width 34 height 26
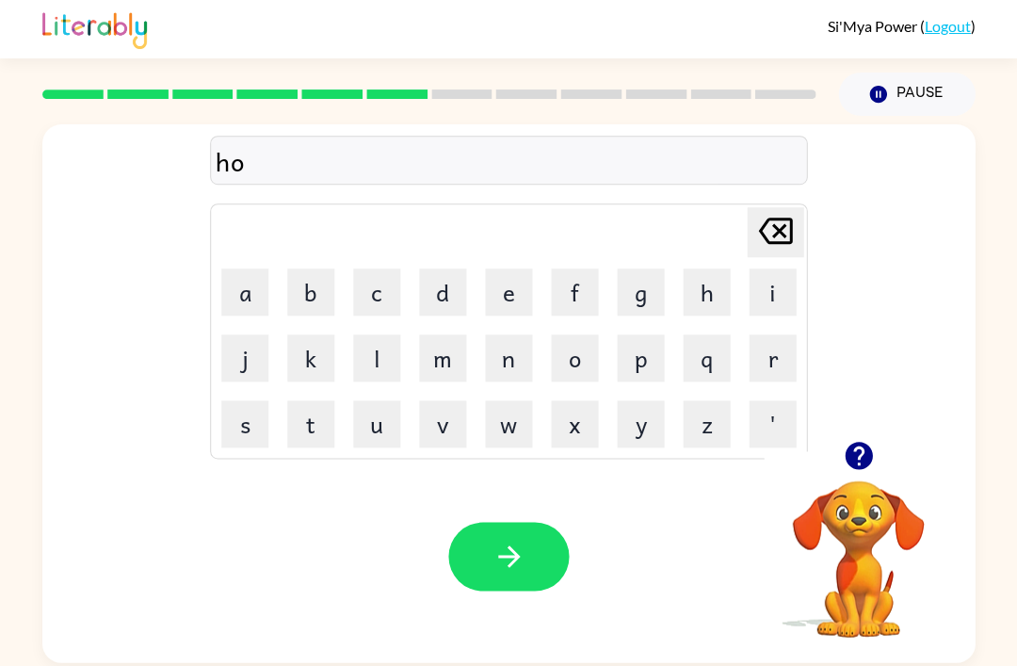
click at [243, 429] on button "s" at bounding box center [244, 423] width 47 height 47
click at [290, 430] on button "t" at bounding box center [310, 423] width 47 height 47
click at [514, 302] on button "e" at bounding box center [508, 291] width 47 height 47
click at [435, 285] on button "d" at bounding box center [442, 291] width 47 height 47
click at [518, 562] on icon "button" at bounding box center [509, 556] width 33 height 33
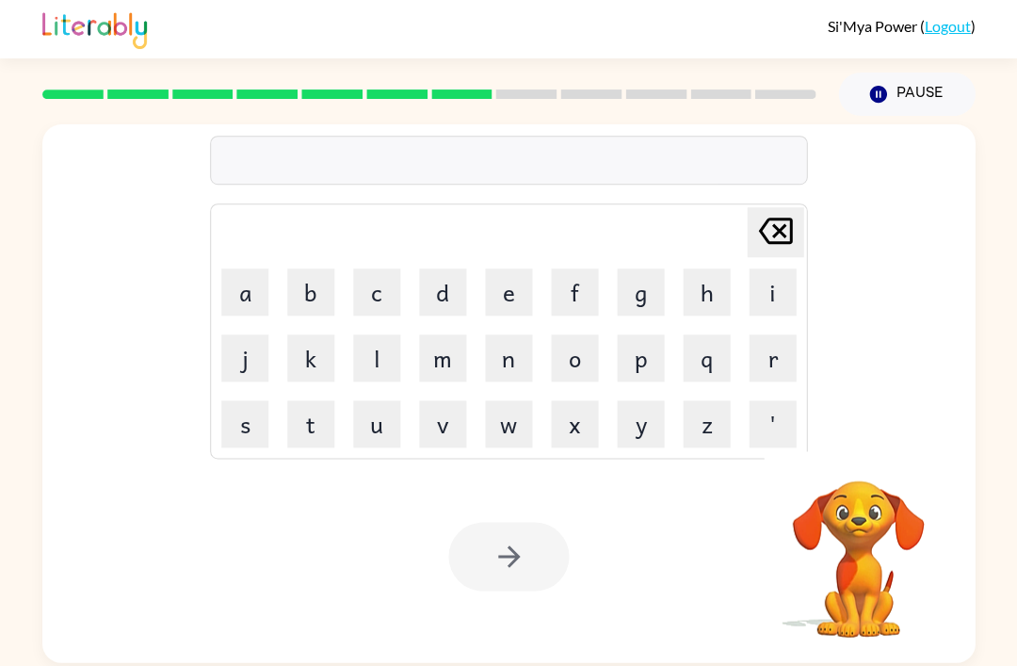
click at [299, 365] on button "k" at bounding box center [310, 357] width 47 height 47
click at [770, 288] on button "i" at bounding box center [772, 291] width 47 height 47
click at [310, 429] on button "t" at bounding box center [310, 423] width 47 height 47
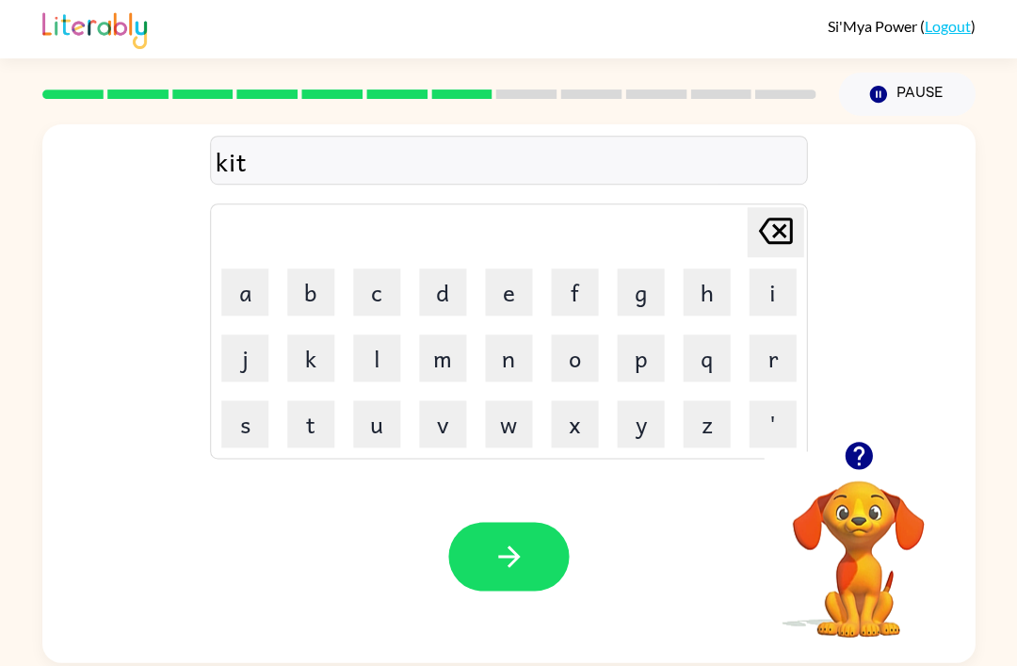
click at [294, 439] on button "t" at bounding box center [310, 423] width 47 height 47
click at [519, 287] on button "e" at bounding box center [508, 291] width 47 height 47
click at [531, 351] on button "n" at bounding box center [508, 357] width 47 height 47
click at [556, 573] on button "button" at bounding box center [508, 556] width 121 height 69
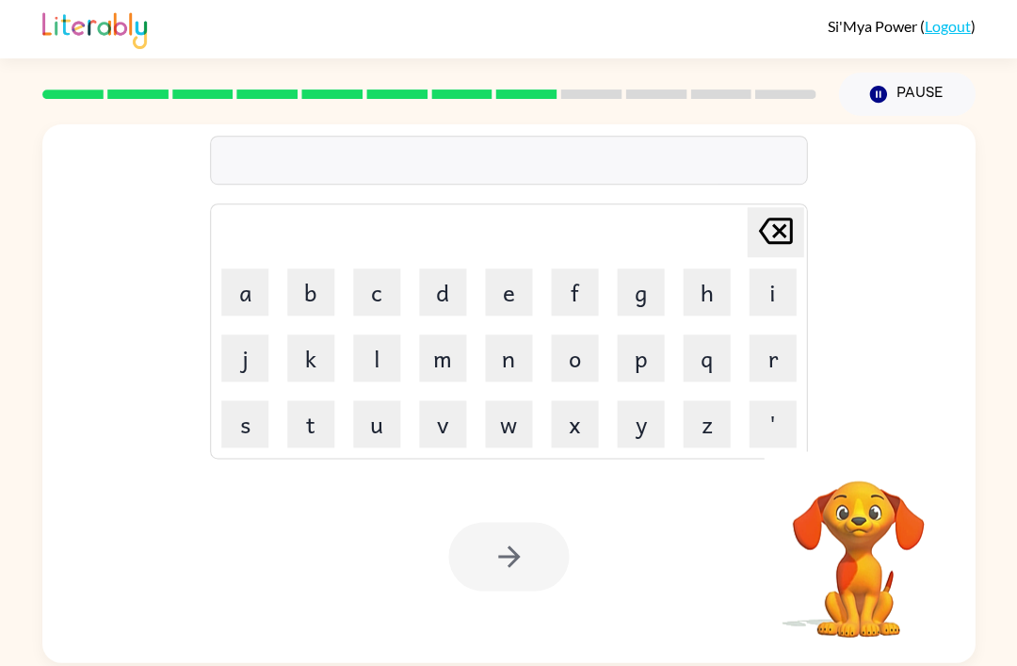
click at [415, 413] on td "v" at bounding box center [443, 424] width 64 height 64
click at [429, 438] on button "v" at bounding box center [442, 423] width 47 height 47
click at [756, 293] on button "i" at bounding box center [772, 291] width 47 height 47
click at [387, 353] on button "l" at bounding box center [376, 357] width 47 height 47
click at [376, 370] on button "l" at bounding box center [376, 357] width 47 height 47
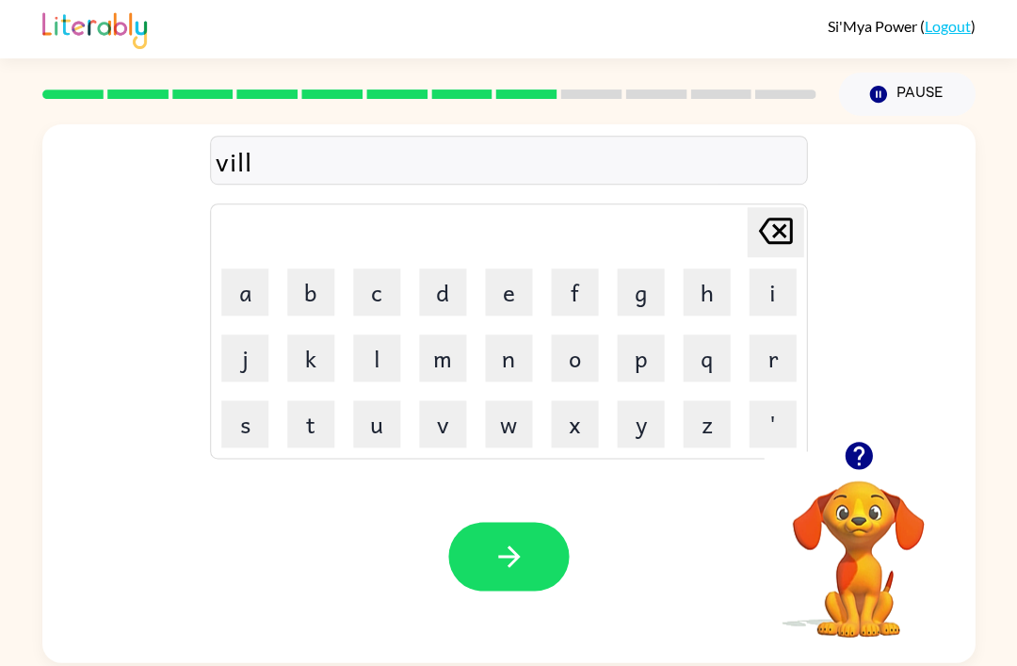
click at [520, 308] on button "e" at bounding box center [508, 291] width 47 height 47
click at [644, 303] on button "g" at bounding box center [640, 291] width 47 height 47
click at [516, 306] on button "e" at bounding box center [508, 291] width 47 height 47
click at [773, 238] on icon at bounding box center [775, 231] width 34 height 26
click at [773, 237] on icon at bounding box center [775, 231] width 34 height 26
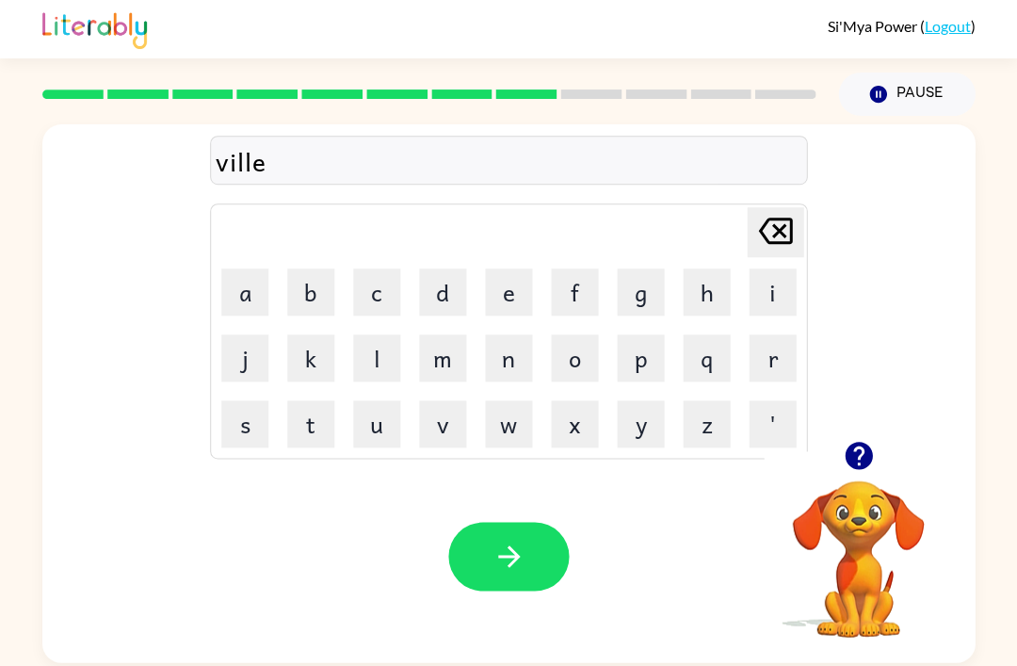
click at [780, 236] on icon "Delete Delete last character input" at bounding box center [774, 230] width 45 height 45
click at [774, 283] on button "i" at bounding box center [772, 291] width 47 height 47
click at [645, 301] on button "g" at bounding box center [640, 291] width 47 height 47
click at [510, 302] on button "e" at bounding box center [508, 291] width 47 height 47
click at [509, 540] on button "button" at bounding box center [508, 556] width 121 height 69
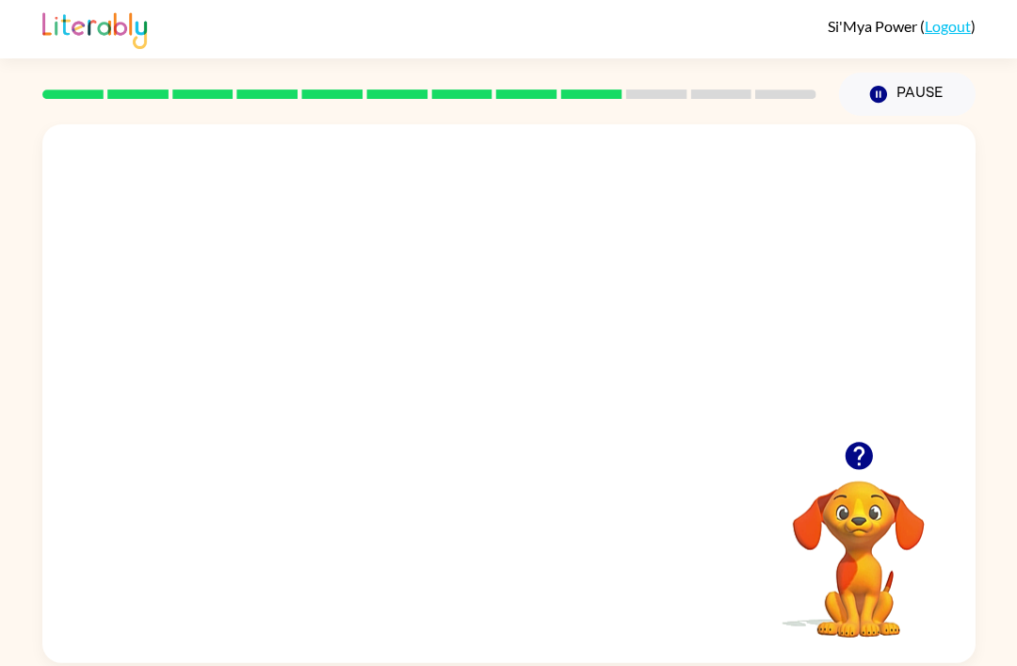
click at [222, 368] on video "Your browser must support playing .mp4 files to use Literably. Please try using…" at bounding box center [508, 282] width 932 height 316
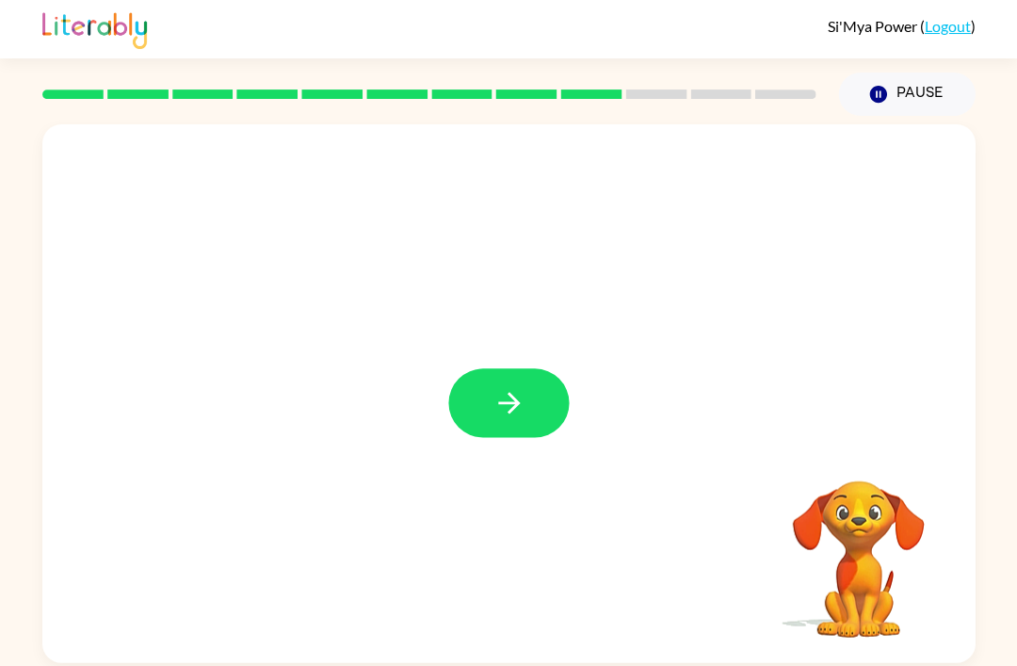
click at [487, 411] on button "button" at bounding box center [508, 402] width 121 height 69
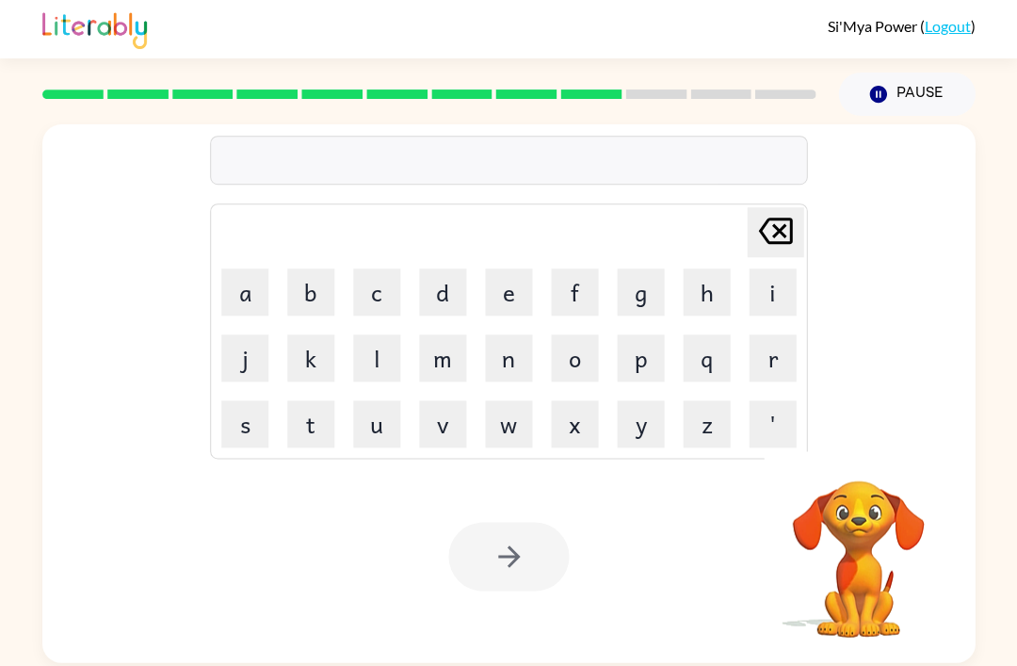
click at [591, 276] on button "f" at bounding box center [574, 291] width 47 height 47
click at [378, 349] on button "l" at bounding box center [376, 357] width 47 height 47
click at [261, 250] on td "Delete Delete last character input" at bounding box center [508, 232] width 591 height 52
click at [235, 283] on button "a" at bounding box center [244, 291] width 47 height 47
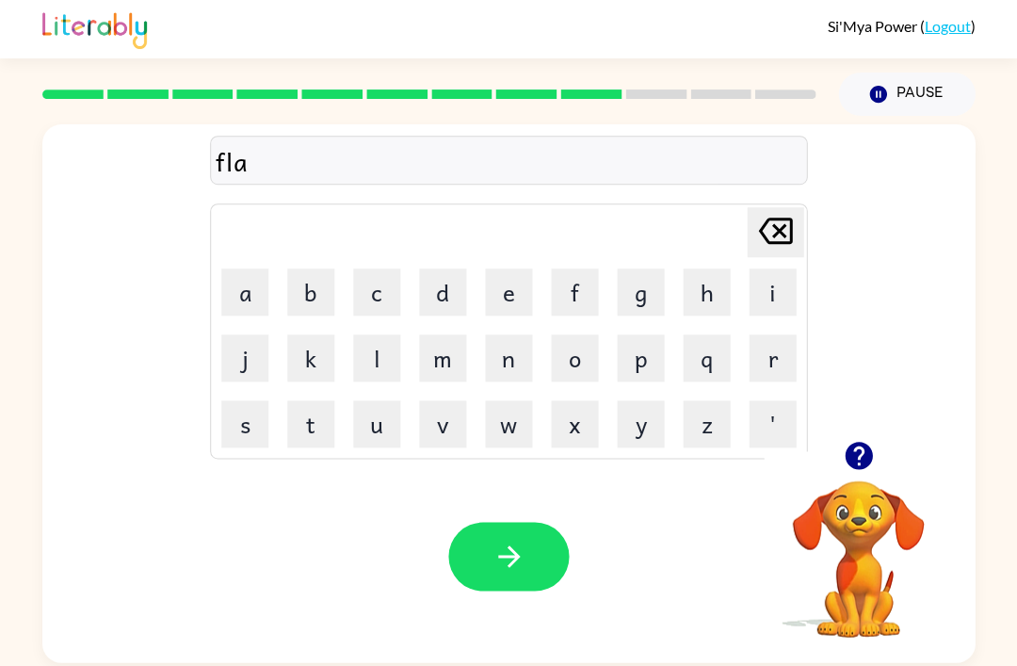
click at [520, 366] on button "n" at bounding box center [508, 357] width 47 height 47
click at [495, 554] on icon "button" at bounding box center [509, 556] width 33 height 33
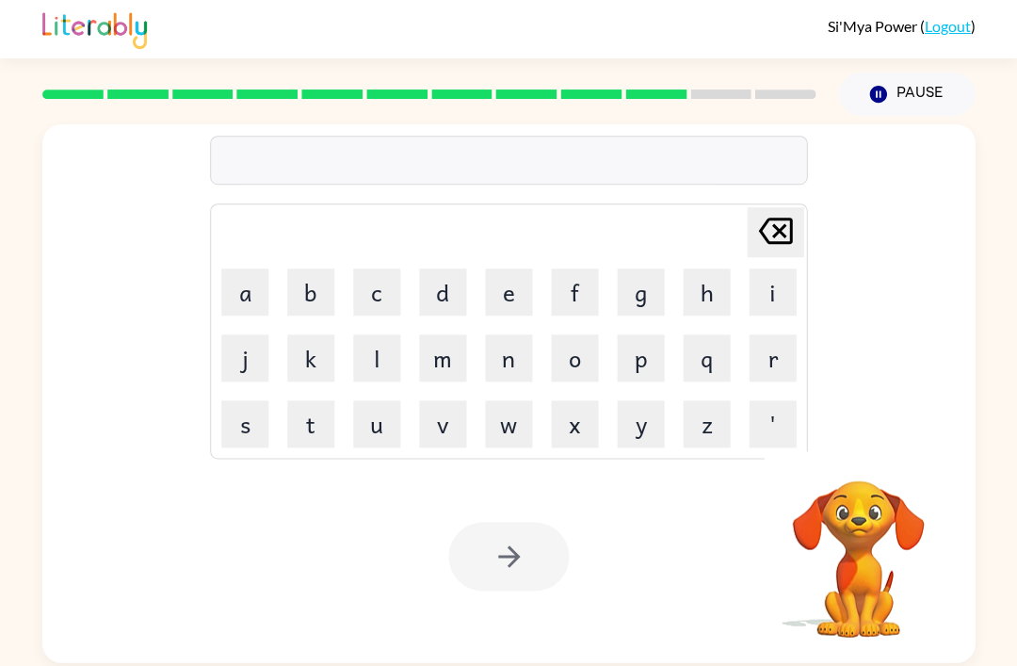
click at [244, 441] on button "s" at bounding box center [244, 423] width 47 height 47
click at [319, 429] on button "t" at bounding box center [310, 423] width 47 height 47
click at [230, 287] on button "a" at bounding box center [244, 291] width 47 height 47
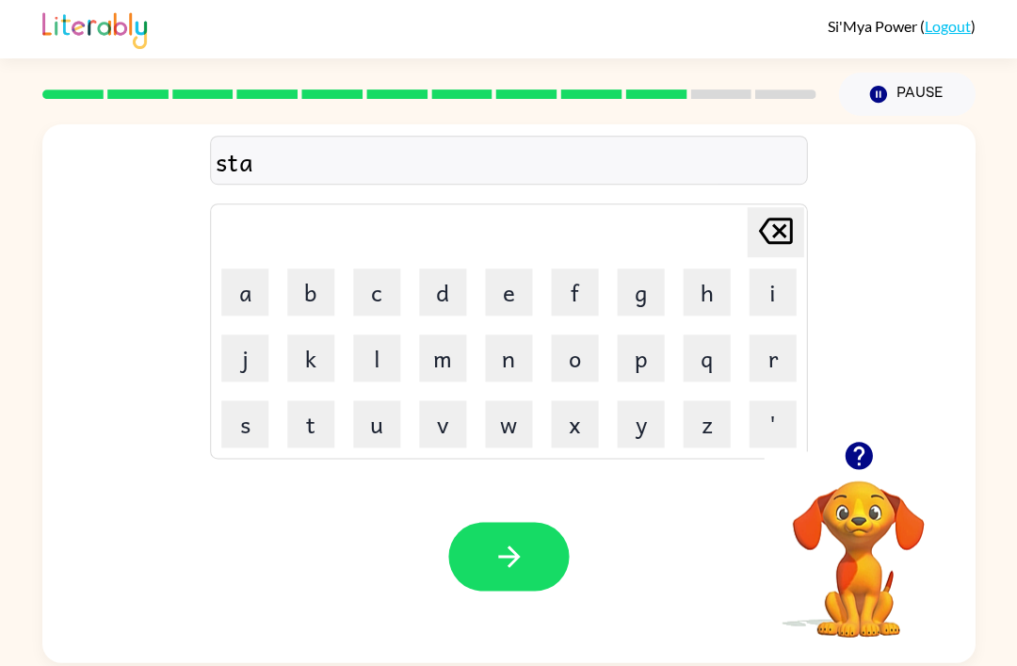
click at [785, 364] on button "r" at bounding box center [772, 357] width 47 height 47
click at [225, 429] on button "s" at bounding box center [244, 423] width 47 height 47
click at [784, 233] on icon "Delete Delete last character input" at bounding box center [774, 230] width 45 height 45
click at [374, 295] on button "c" at bounding box center [376, 291] width 47 height 47
click at [701, 288] on button "h" at bounding box center [706, 291] width 47 height 47
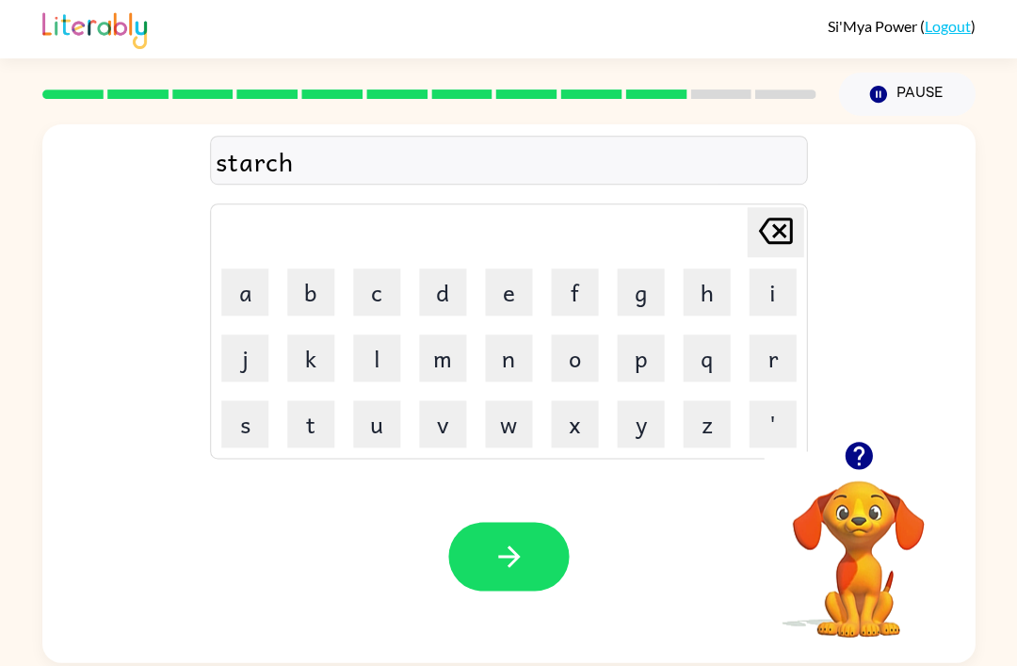
click at [531, 526] on button "button" at bounding box center [508, 556] width 121 height 69
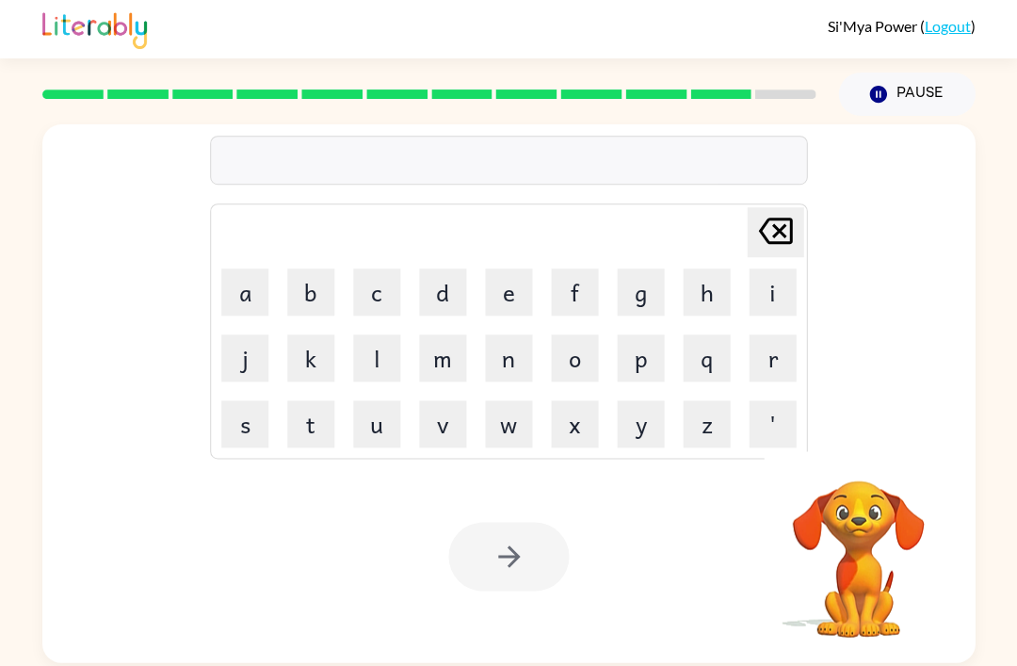
click at [639, 371] on button "p" at bounding box center [640, 357] width 47 height 47
click at [250, 297] on button "a" at bounding box center [244, 291] width 47 height 47
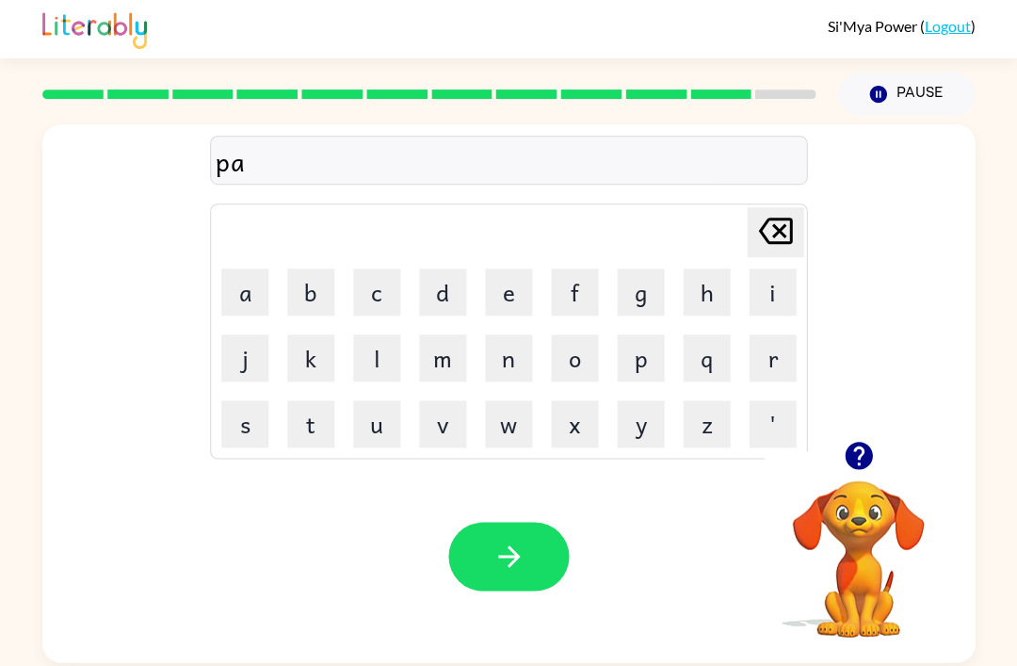
click at [241, 413] on button "s" at bounding box center [244, 423] width 47 height 47
click at [697, 296] on button "h" at bounding box center [706, 291] width 47 height 47
click at [550, 553] on button "button" at bounding box center [508, 556] width 121 height 69
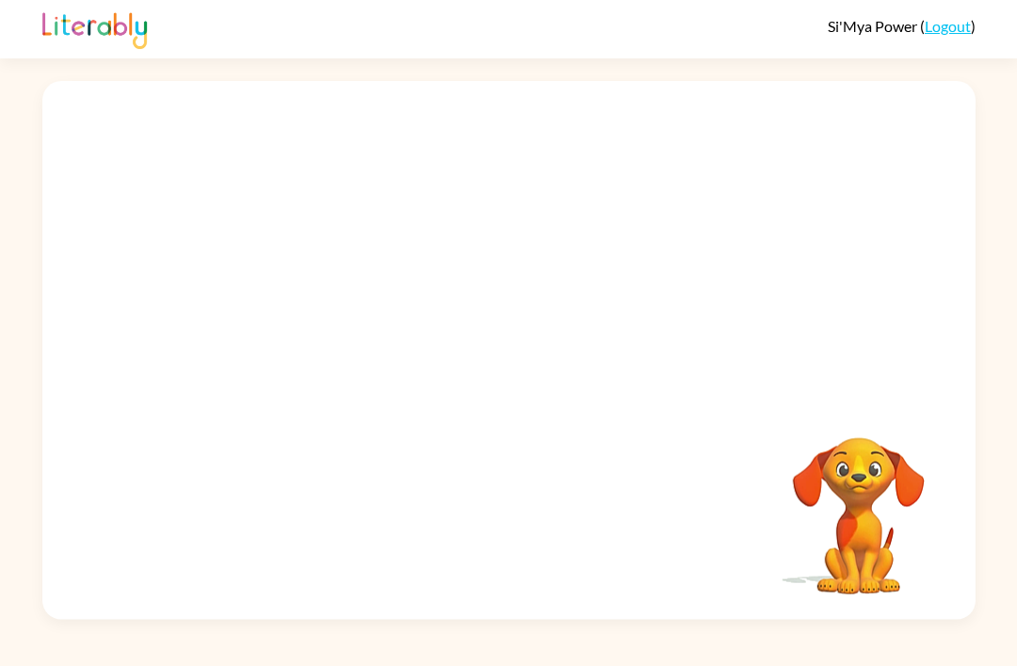
click at [754, 465] on div "Your browser must support playing .mp4 files to use Literably. Please try using…" at bounding box center [508, 350] width 932 height 538
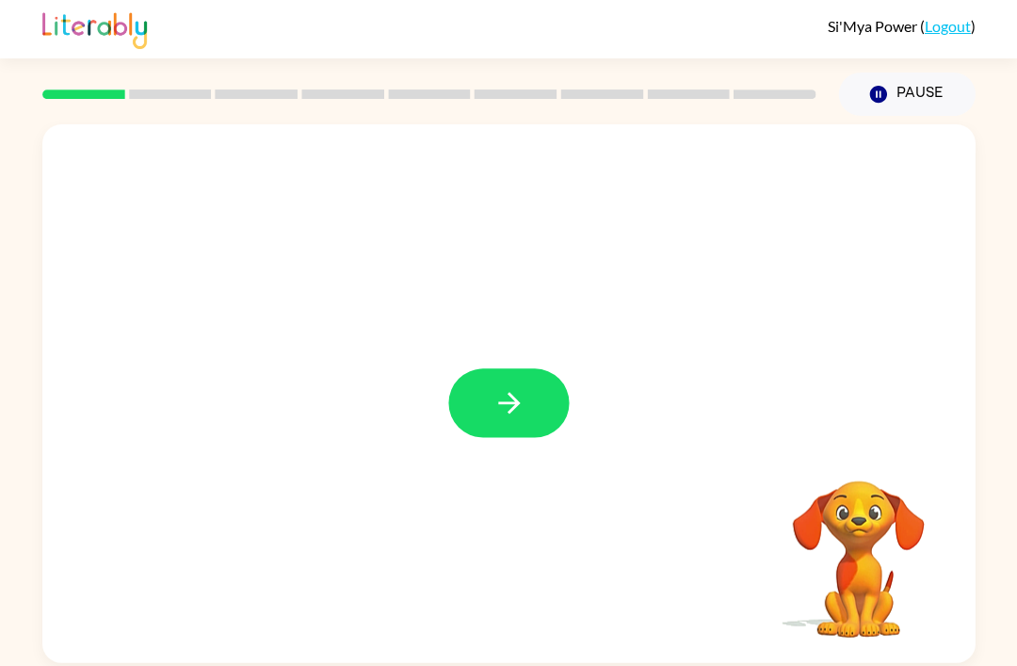
click at [515, 437] on button "button" at bounding box center [508, 402] width 121 height 69
click at [490, 409] on div at bounding box center [508, 393] width 932 height 538
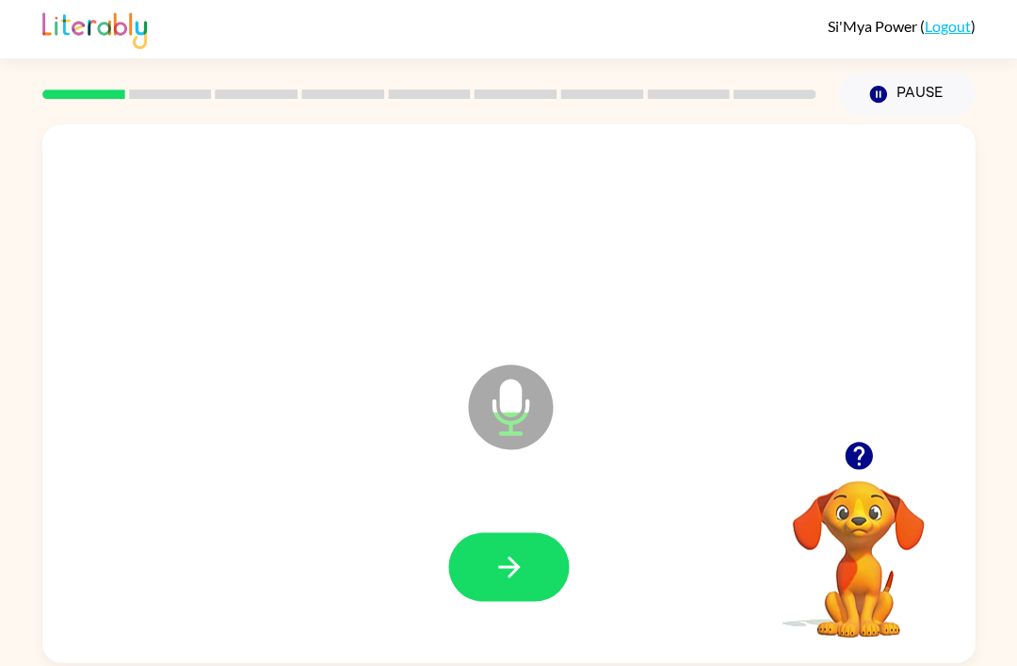
click at [557, 592] on button "button" at bounding box center [508, 566] width 121 height 69
click at [866, 463] on icon "button" at bounding box center [857, 455] width 27 height 27
click at [535, 541] on button "button" at bounding box center [508, 566] width 121 height 69
click at [539, 568] on button "button" at bounding box center [508, 566] width 121 height 69
click at [557, 569] on button "button" at bounding box center [508, 566] width 121 height 69
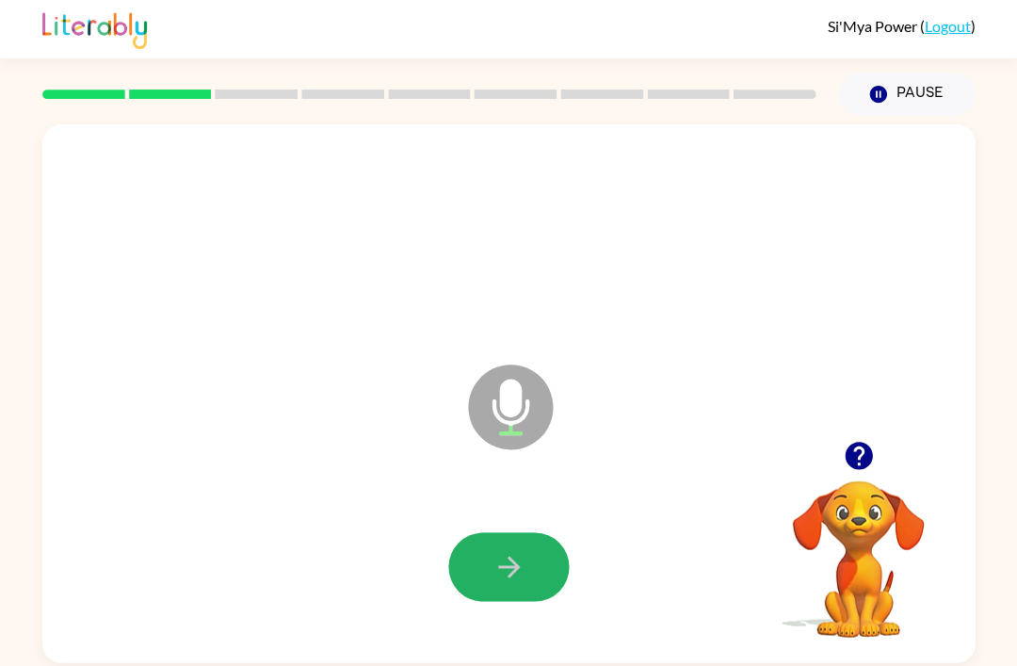
click at [550, 572] on button "button" at bounding box center [508, 566] width 121 height 69
click at [854, 461] on icon "button" at bounding box center [857, 455] width 27 height 27
click at [526, 569] on button "button" at bounding box center [508, 566] width 121 height 69
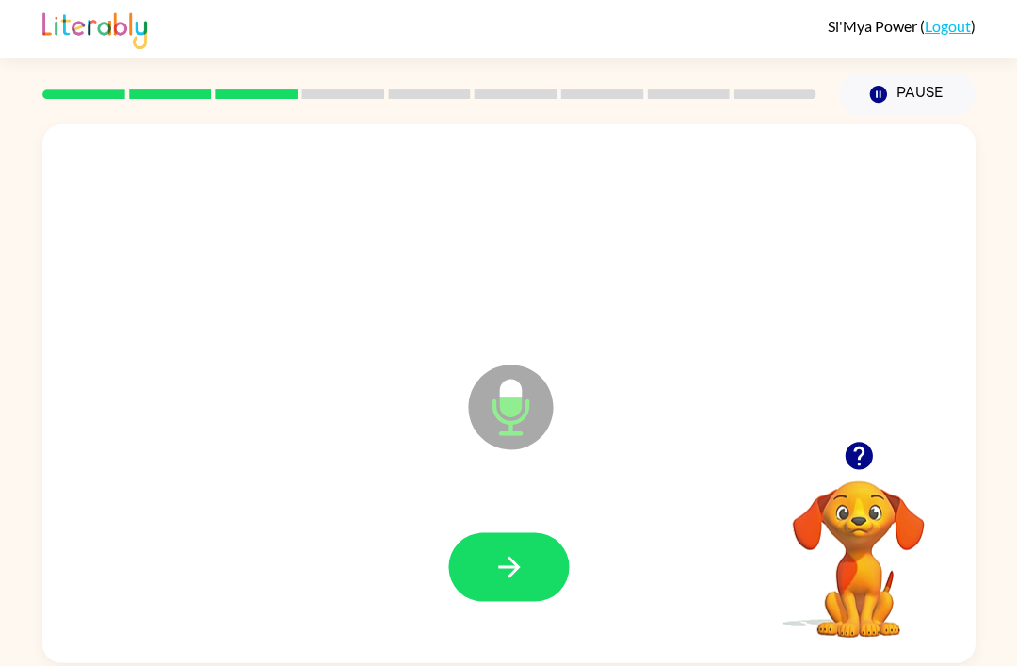
click at [511, 577] on icon "button" at bounding box center [508, 567] width 22 height 22
click at [504, 564] on icon "button" at bounding box center [509, 566] width 33 height 33
click at [523, 553] on icon "button" at bounding box center [509, 566] width 33 height 33
click at [855, 467] on icon "button" at bounding box center [857, 455] width 27 height 27
click at [526, 574] on button "button" at bounding box center [508, 566] width 121 height 69
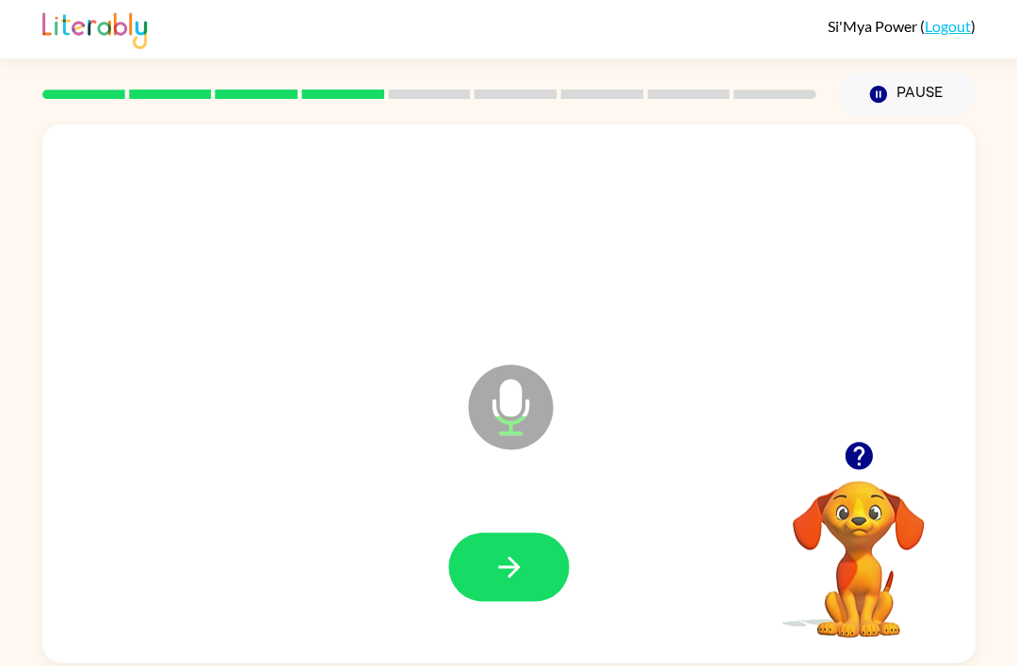
click at [534, 561] on button "button" at bounding box center [508, 566] width 121 height 69
click at [535, 564] on button "button" at bounding box center [508, 566] width 121 height 69
click at [537, 572] on button "button" at bounding box center [508, 566] width 121 height 69
click at [534, 572] on button "button" at bounding box center [508, 566] width 121 height 69
click at [521, 570] on icon "button" at bounding box center [509, 566] width 33 height 33
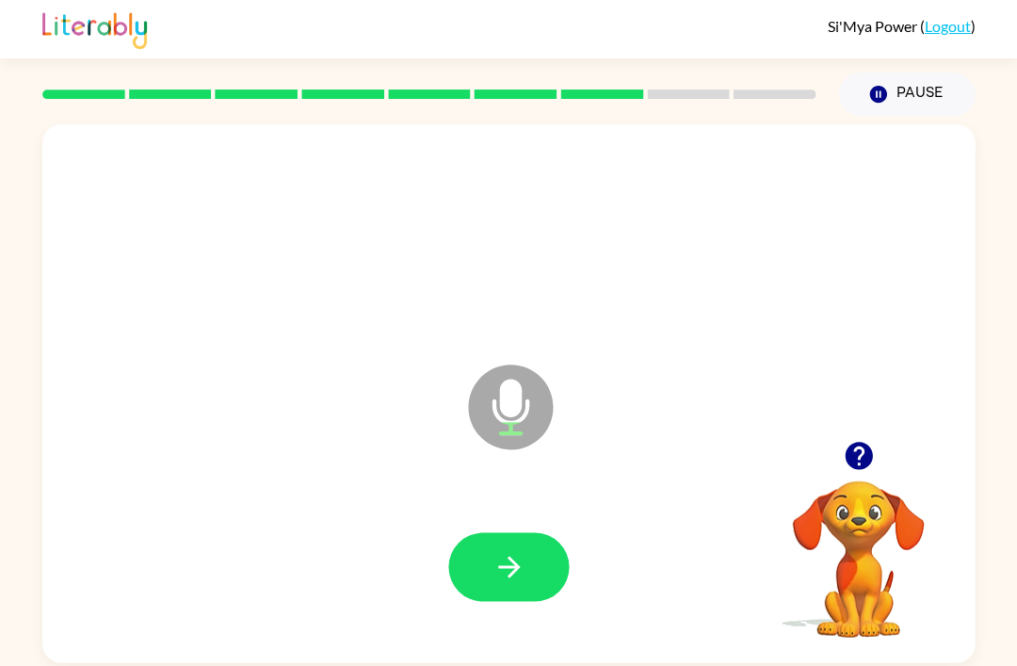
click at [549, 576] on button "button" at bounding box center [508, 566] width 121 height 69
click at [537, 556] on button "button" at bounding box center [508, 566] width 121 height 69
click at [542, 559] on button "button" at bounding box center [508, 566] width 121 height 69
click at [539, 572] on button "button" at bounding box center [508, 566] width 121 height 69
